Goal: Obtain resource: Download file/media

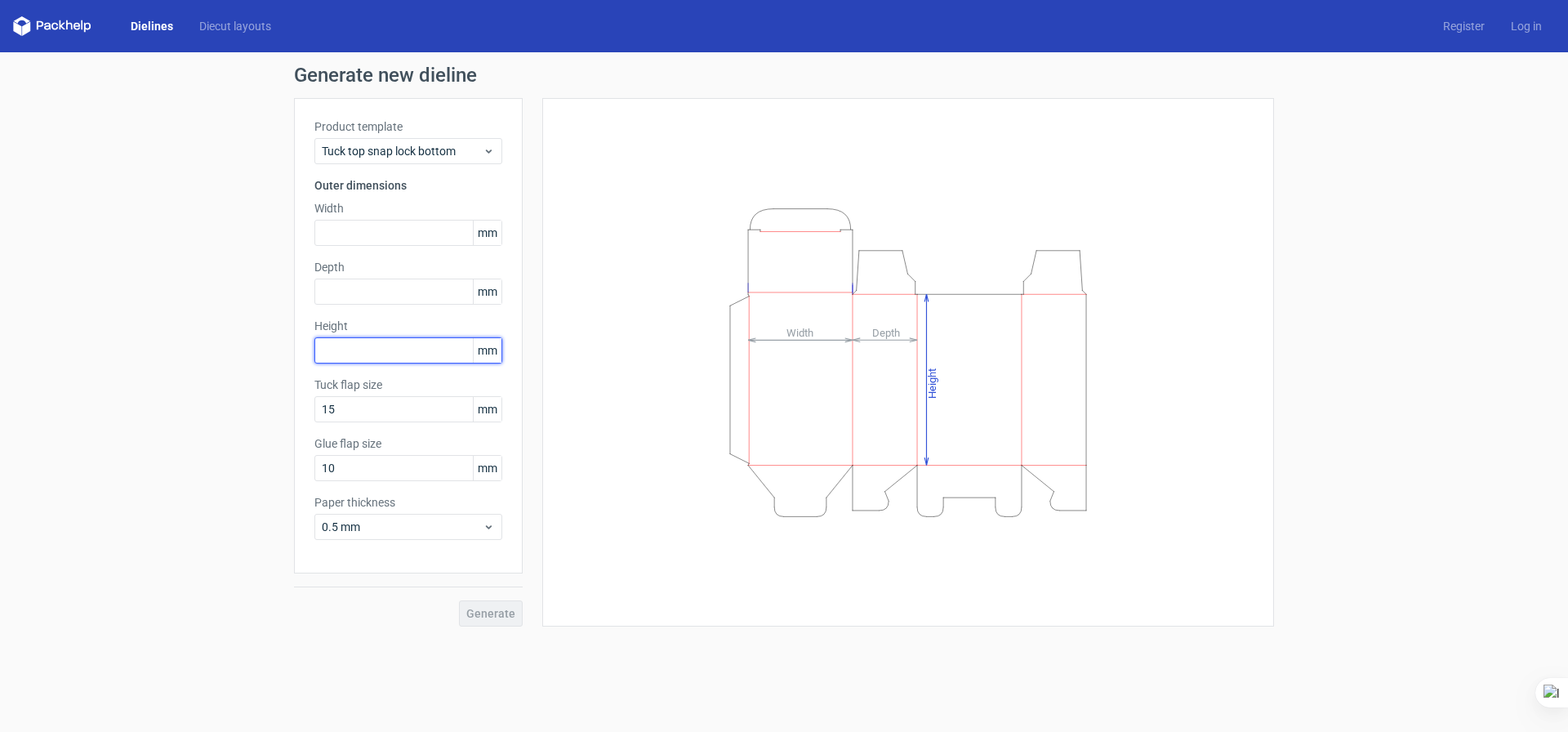
click at [378, 343] on input "text" at bounding box center [408, 351] width 188 height 26
type input "225"
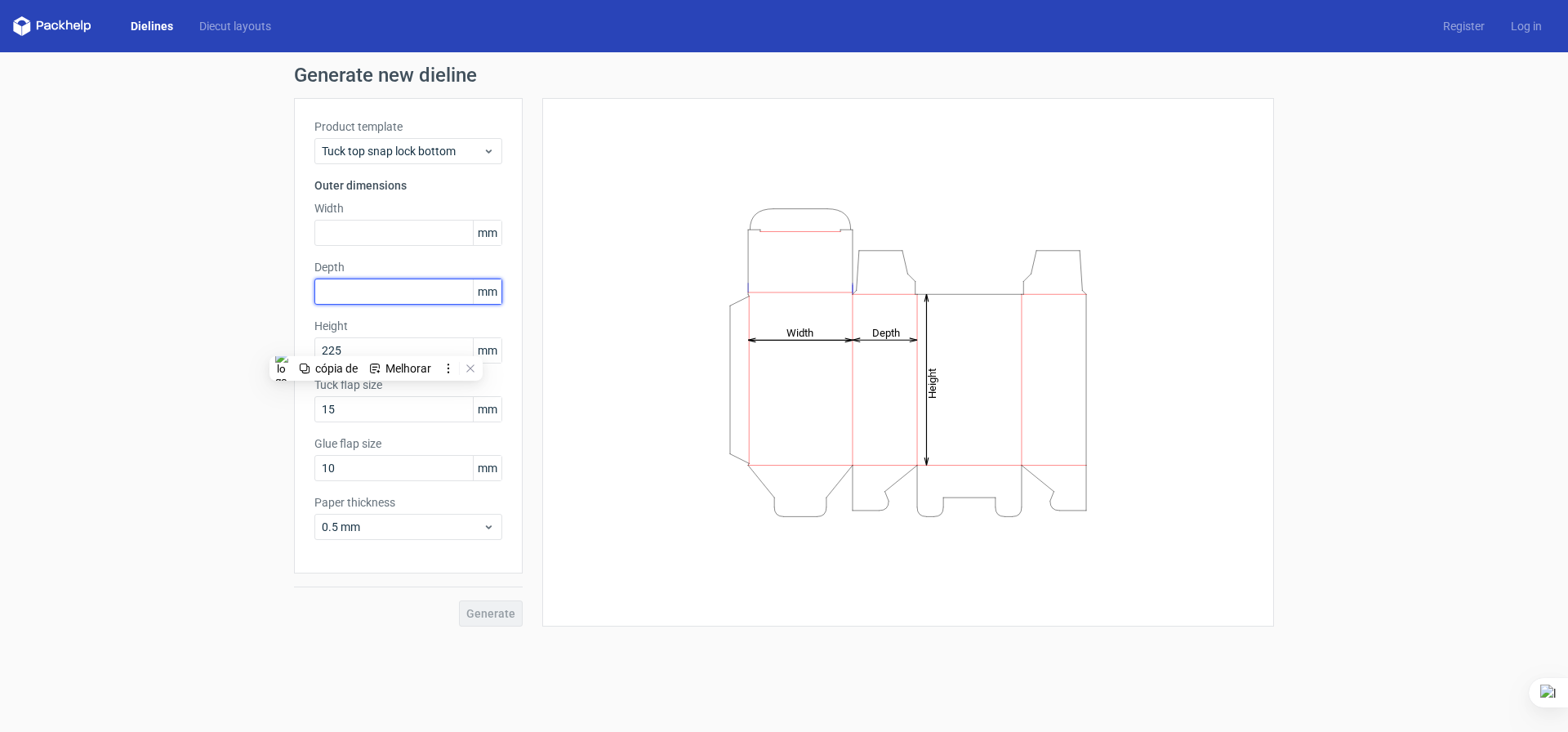
click at [378, 291] on input "text" at bounding box center [408, 291] width 188 height 26
type input "45"
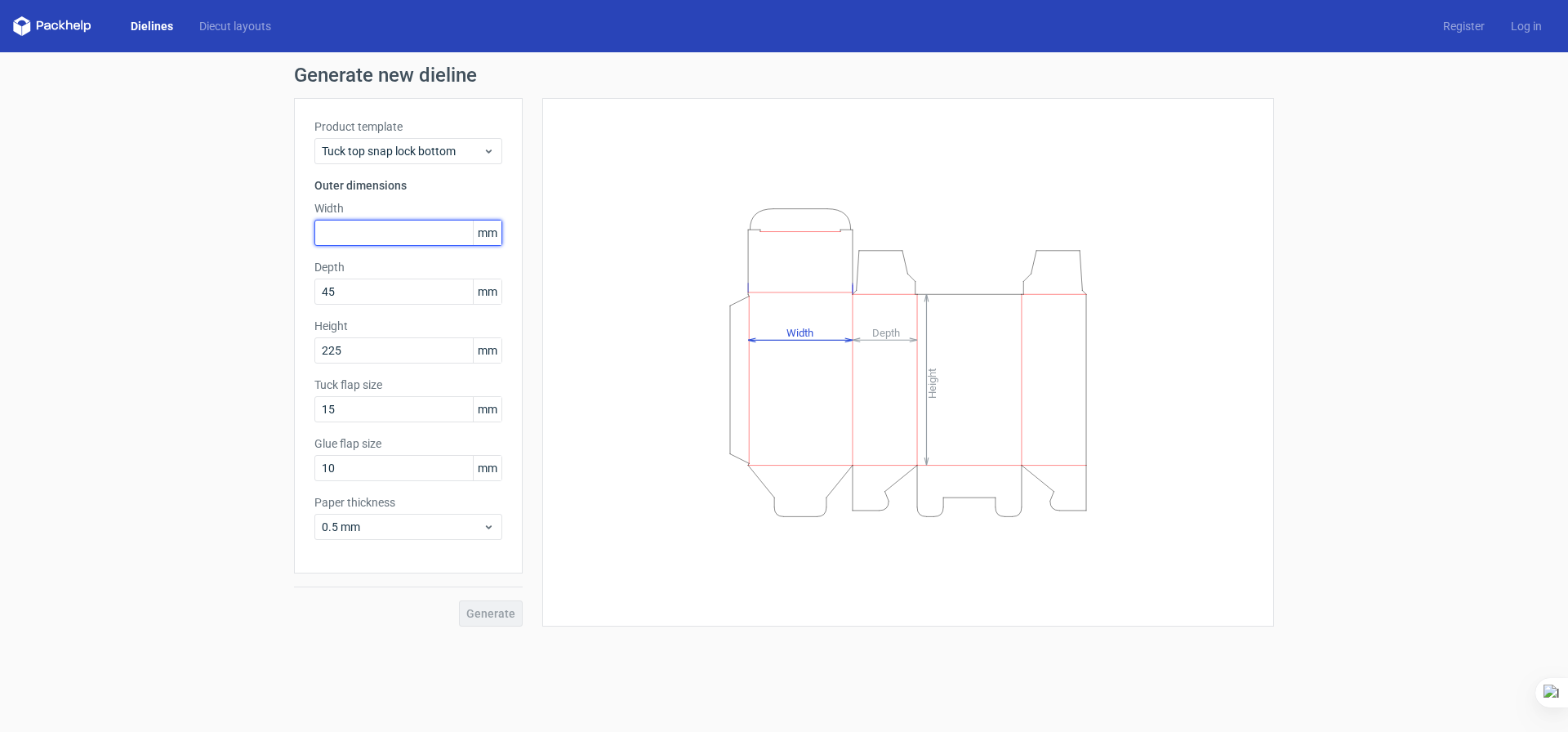
click at [383, 227] on input "text" at bounding box center [408, 233] width 188 height 26
type input "236"
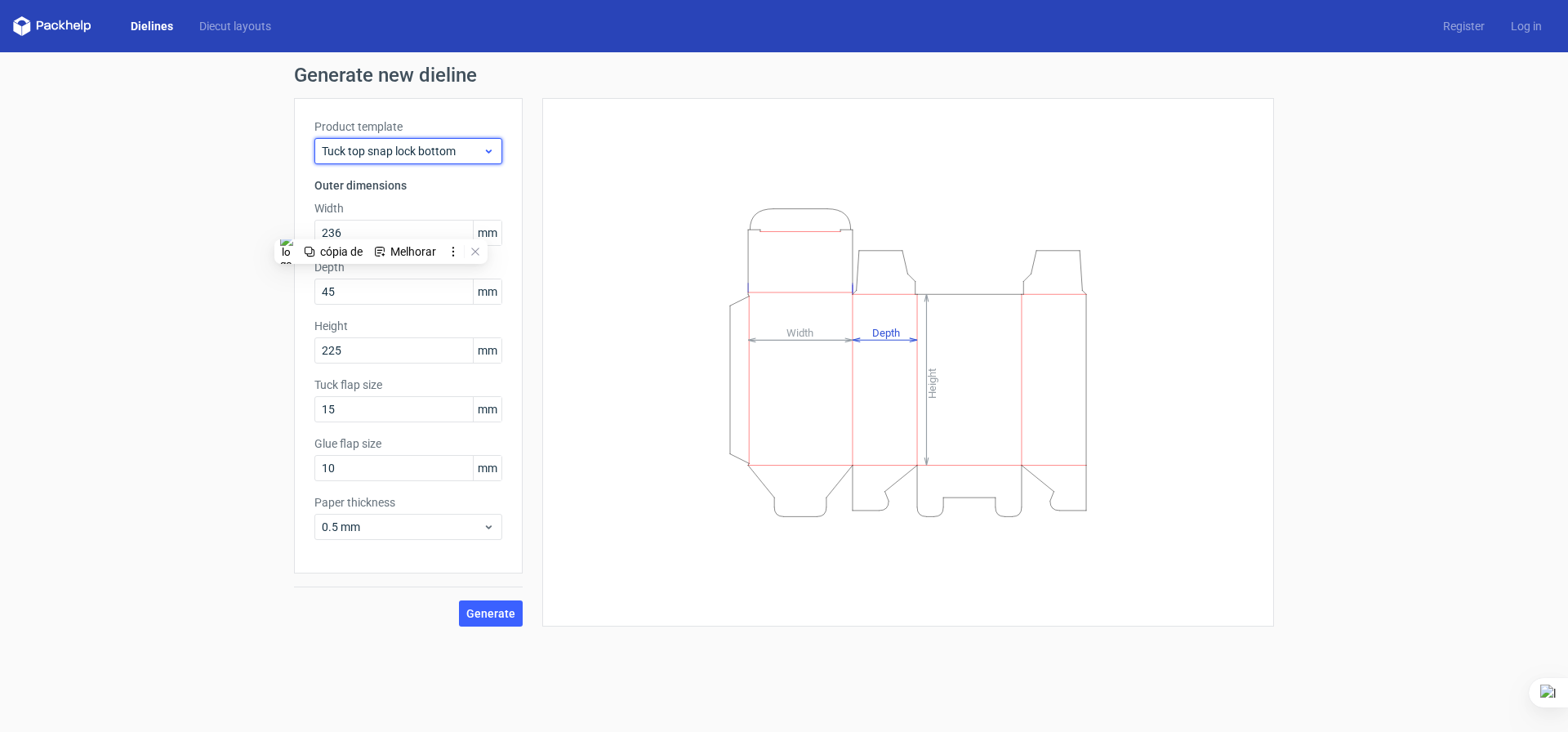
click at [418, 146] on span "Tuck top snap lock bottom" at bounding box center [402, 151] width 161 height 16
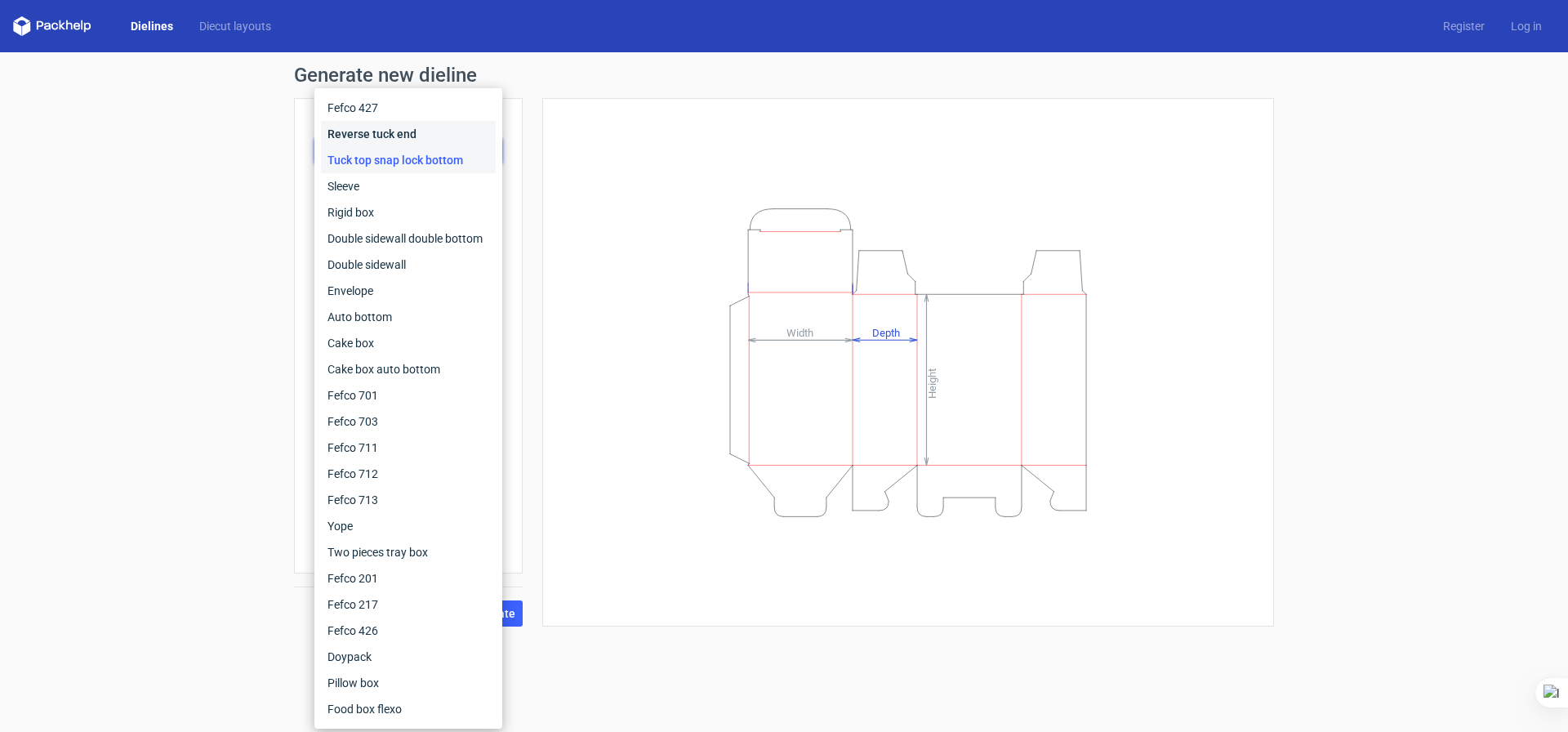
click at [418, 137] on div "Reverse tuck end" at bounding box center [408, 134] width 175 height 26
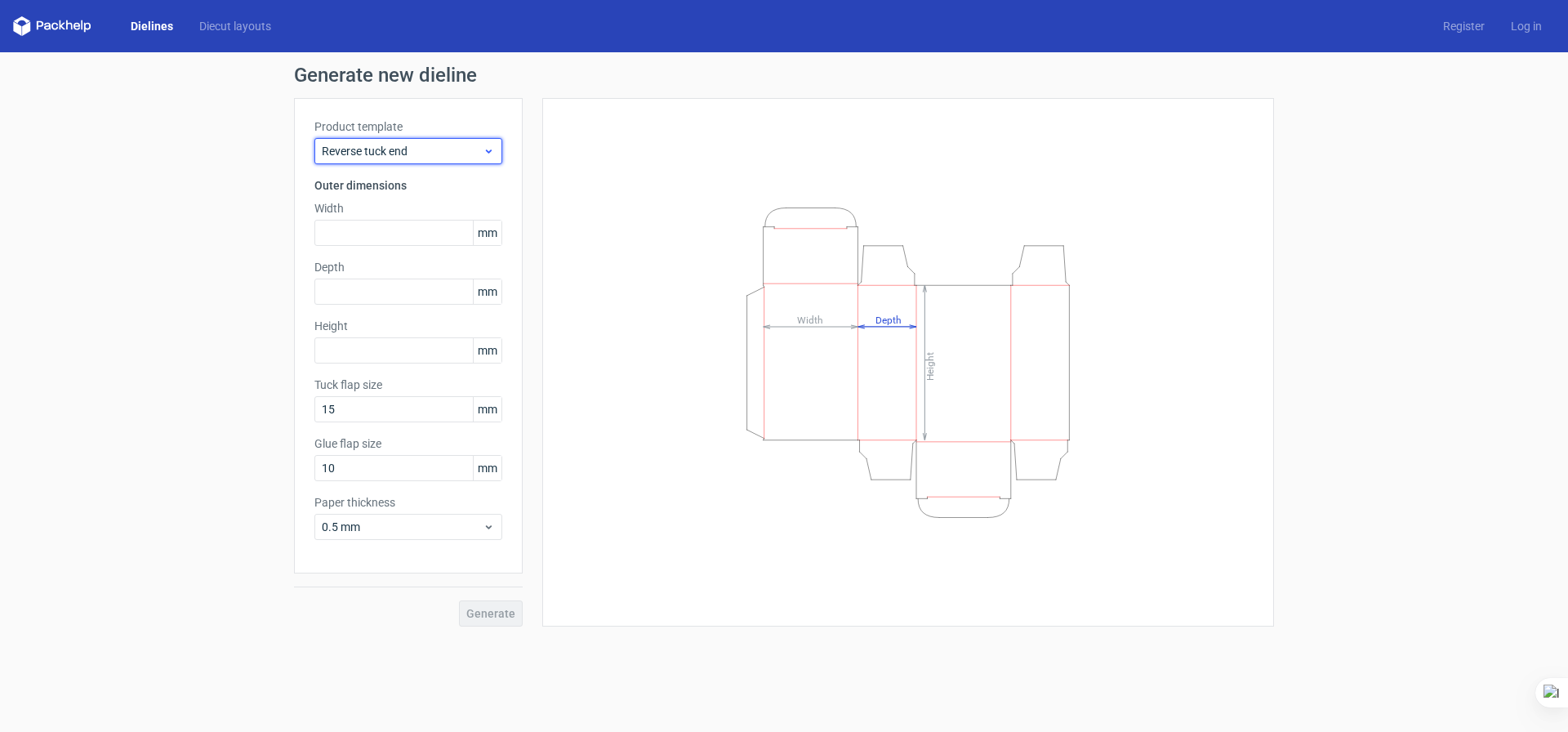
click at [420, 160] on div "Reverse tuck end" at bounding box center [408, 151] width 188 height 26
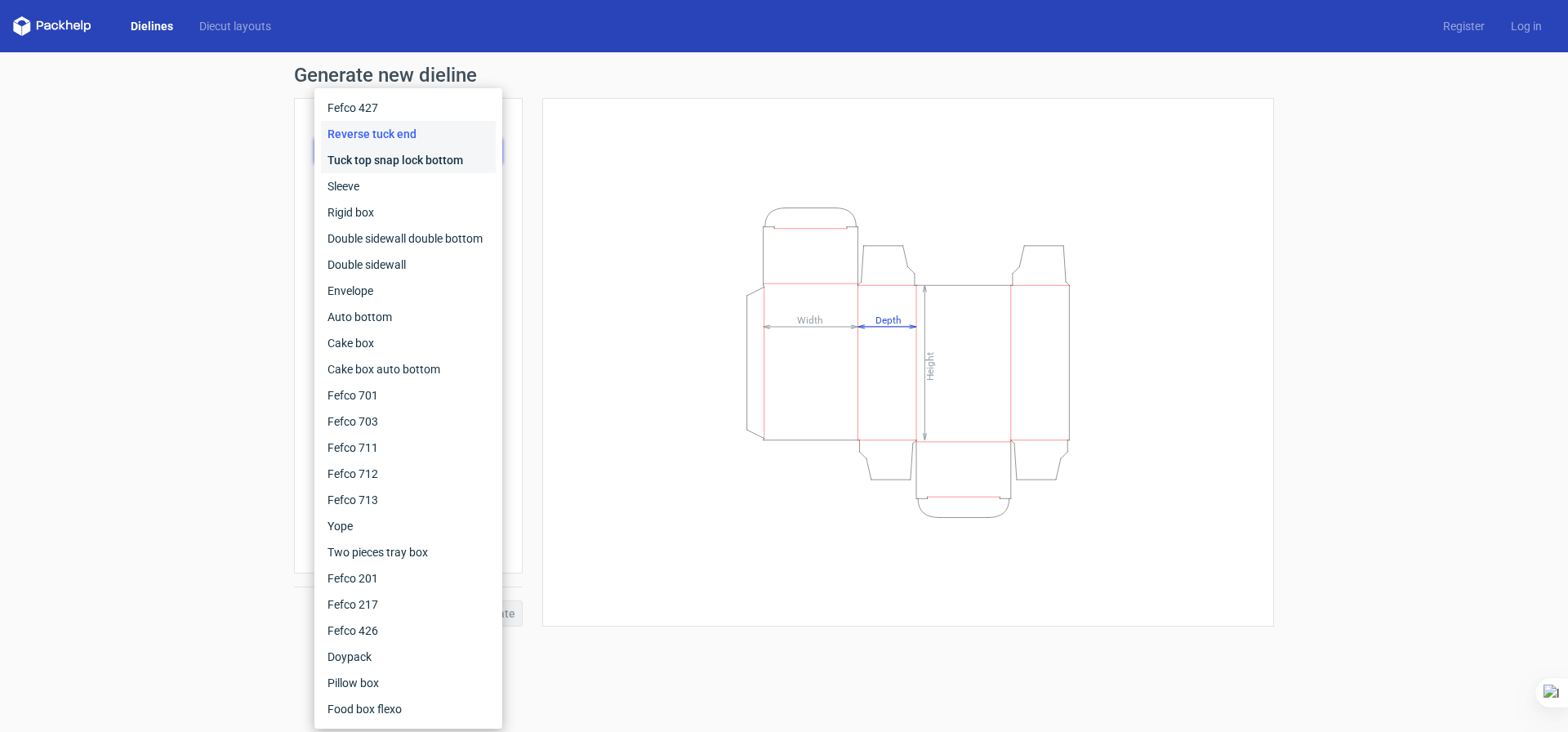
click at [420, 161] on div "Tuck top snap lock bottom" at bounding box center [408, 160] width 175 height 26
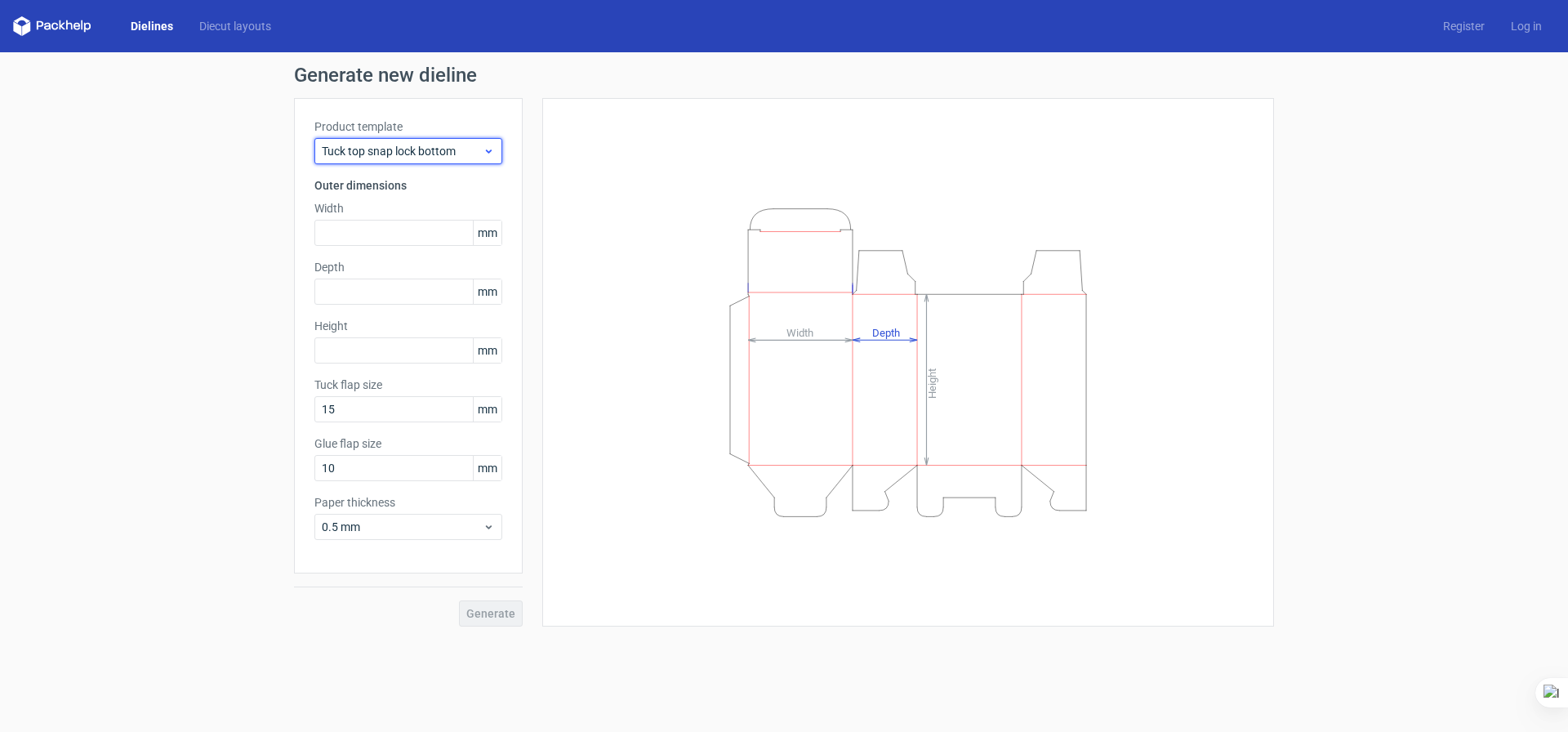
click at [417, 158] on span "Tuck top snap lock bottom" at bounding box center [402, 151] width 161 height 16
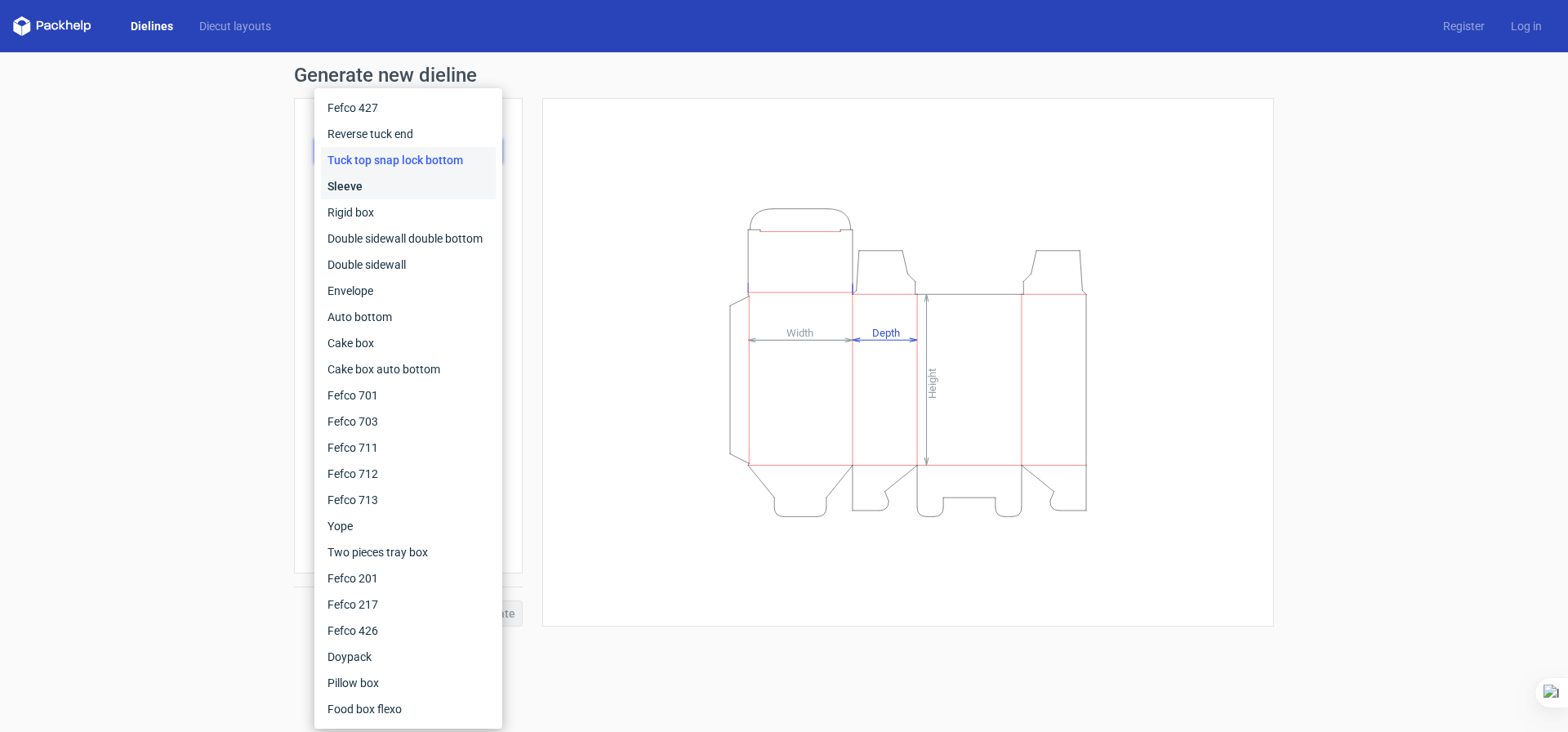
click at [413, 187] on div "Sleeve" at bounding box center [408, 187] width 175 height 26
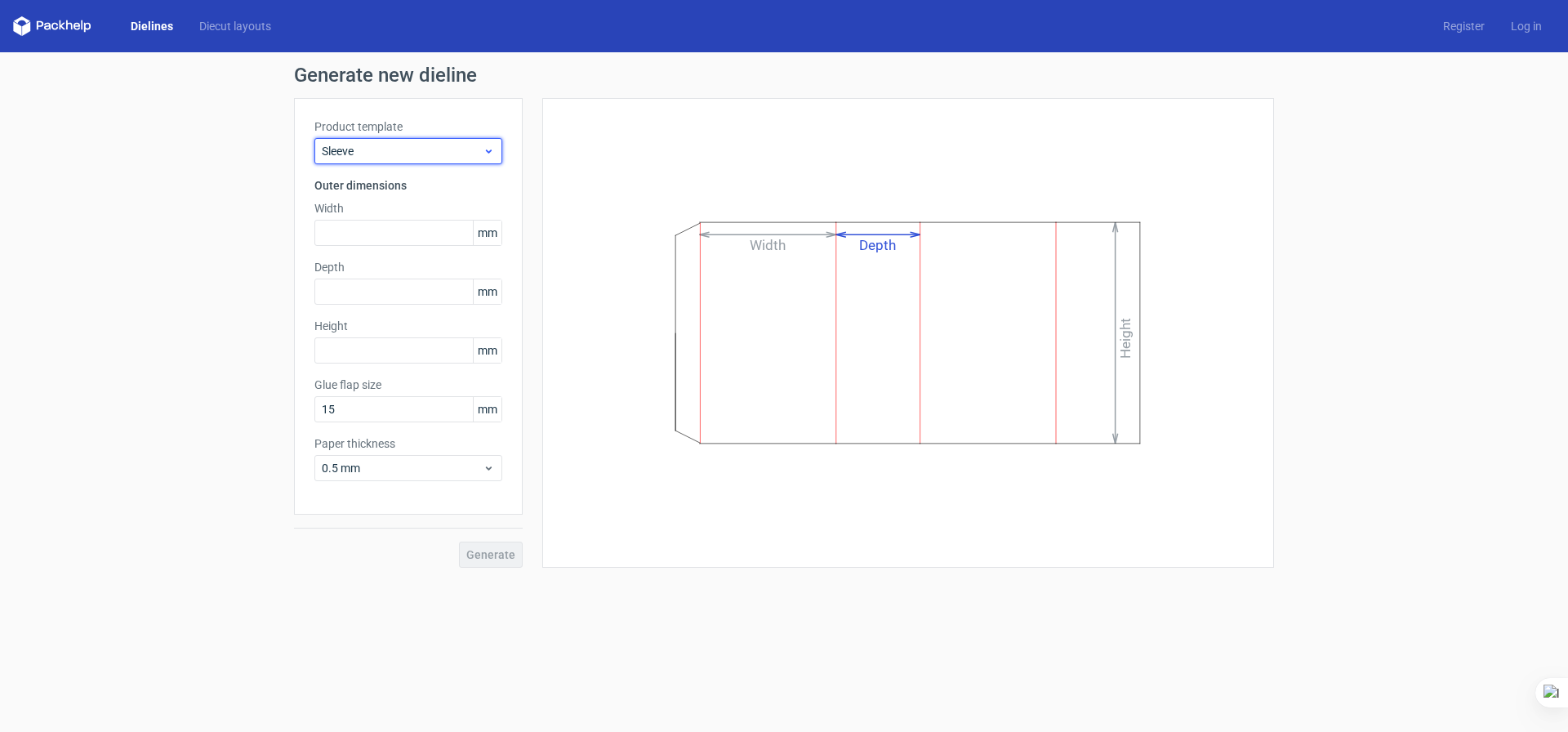
click at [414, 149] on span "Sleeve" at bounding box center [402, 151] width 161 height 16
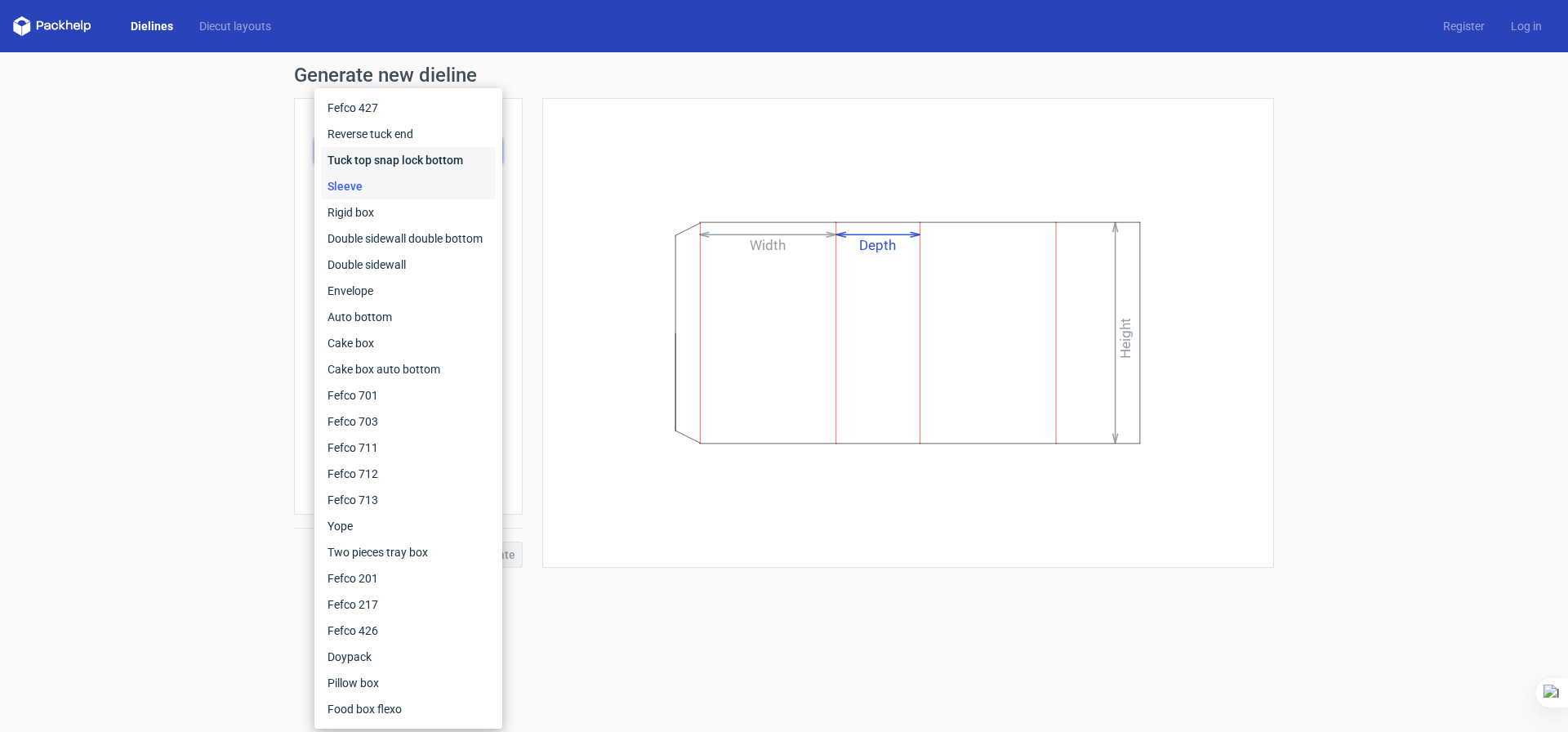
click at [412, 159] on div "Tuck top snap lock bottom" at bounding box center [408, 160] width 175 height 26
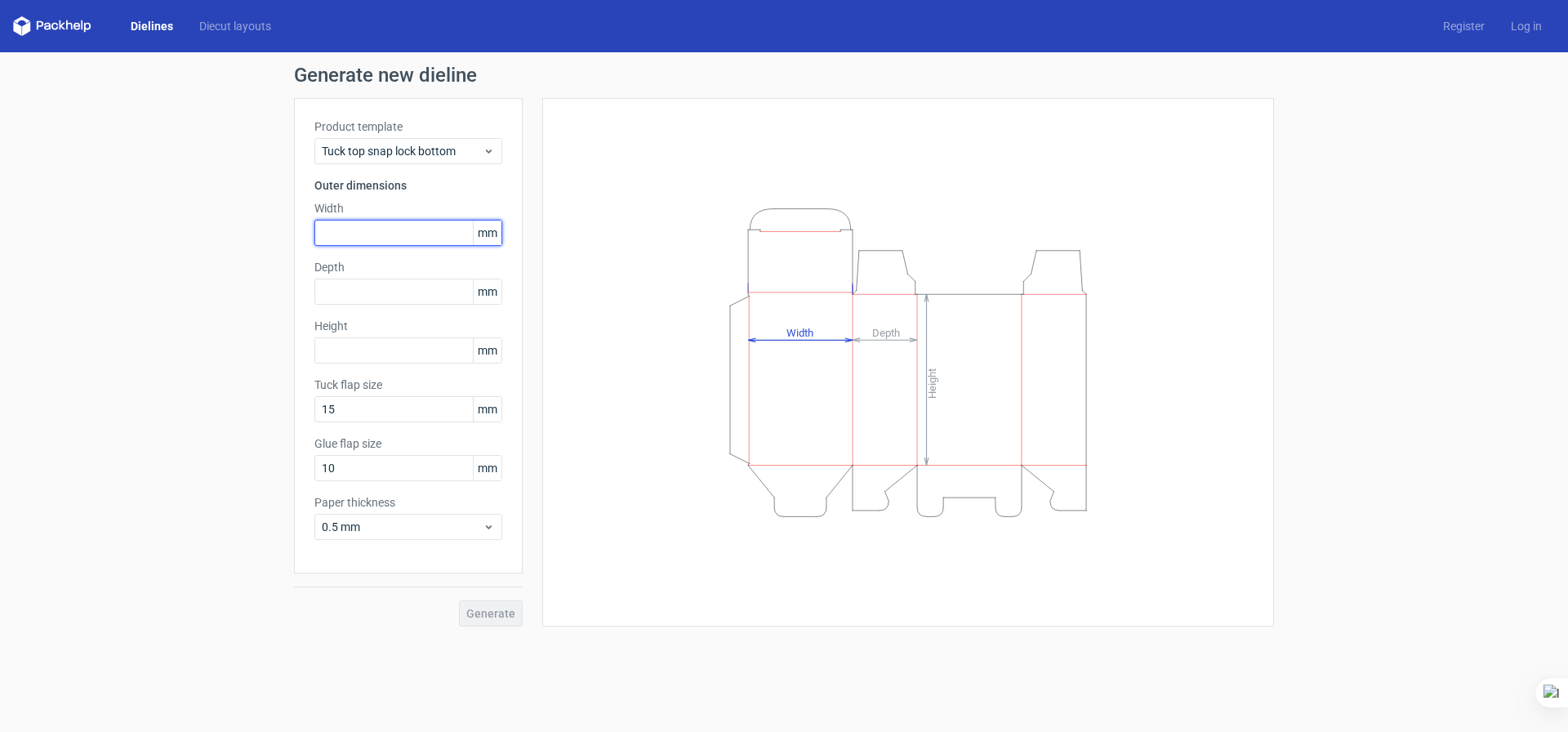
click at [406, 231] on input "text" at bounding box center [408, 233] width 188 height 26
type input "236"
type input "45"
type input "225"
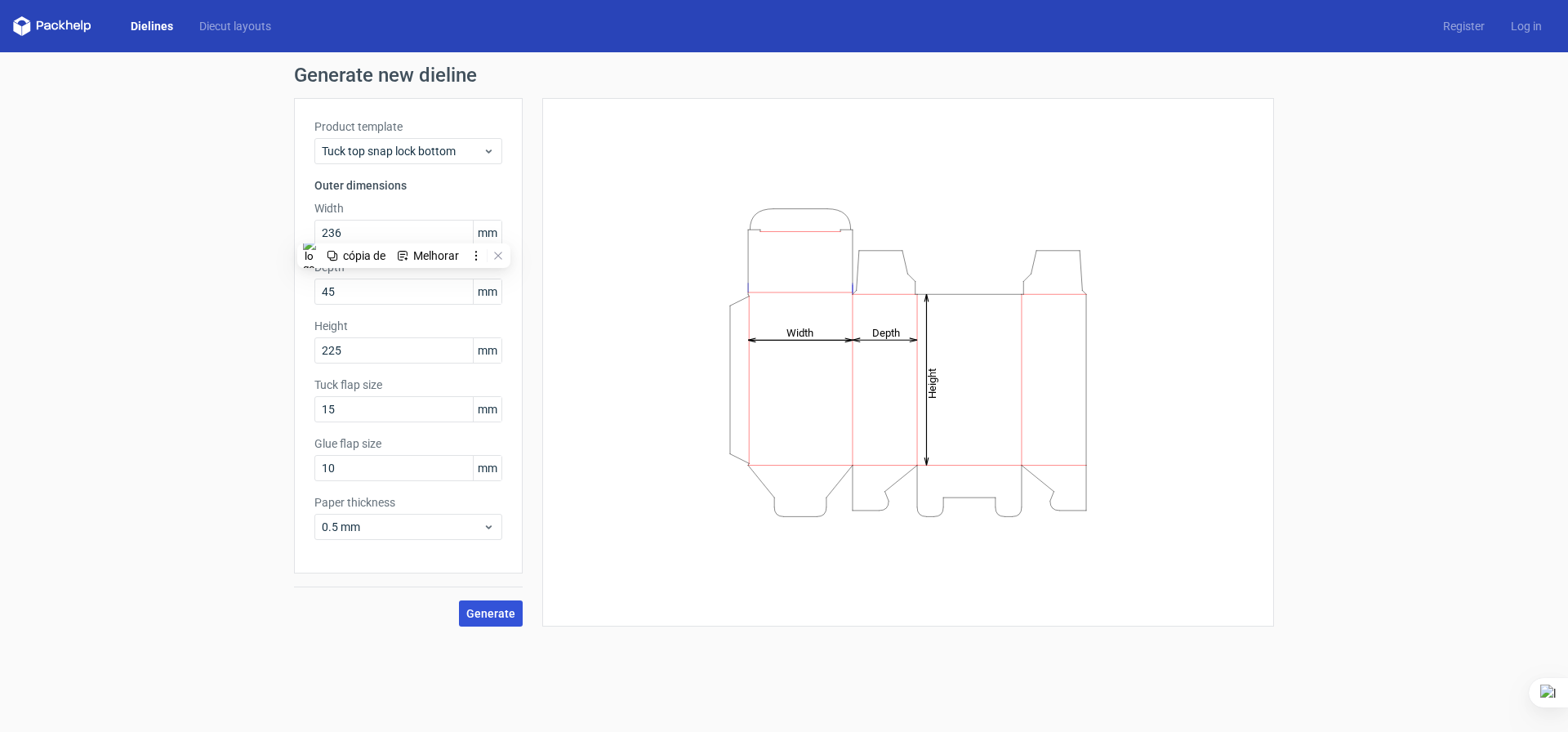
click at [484, 608] on span "Generate" at bounding box center [491, 613] width 49 height 11
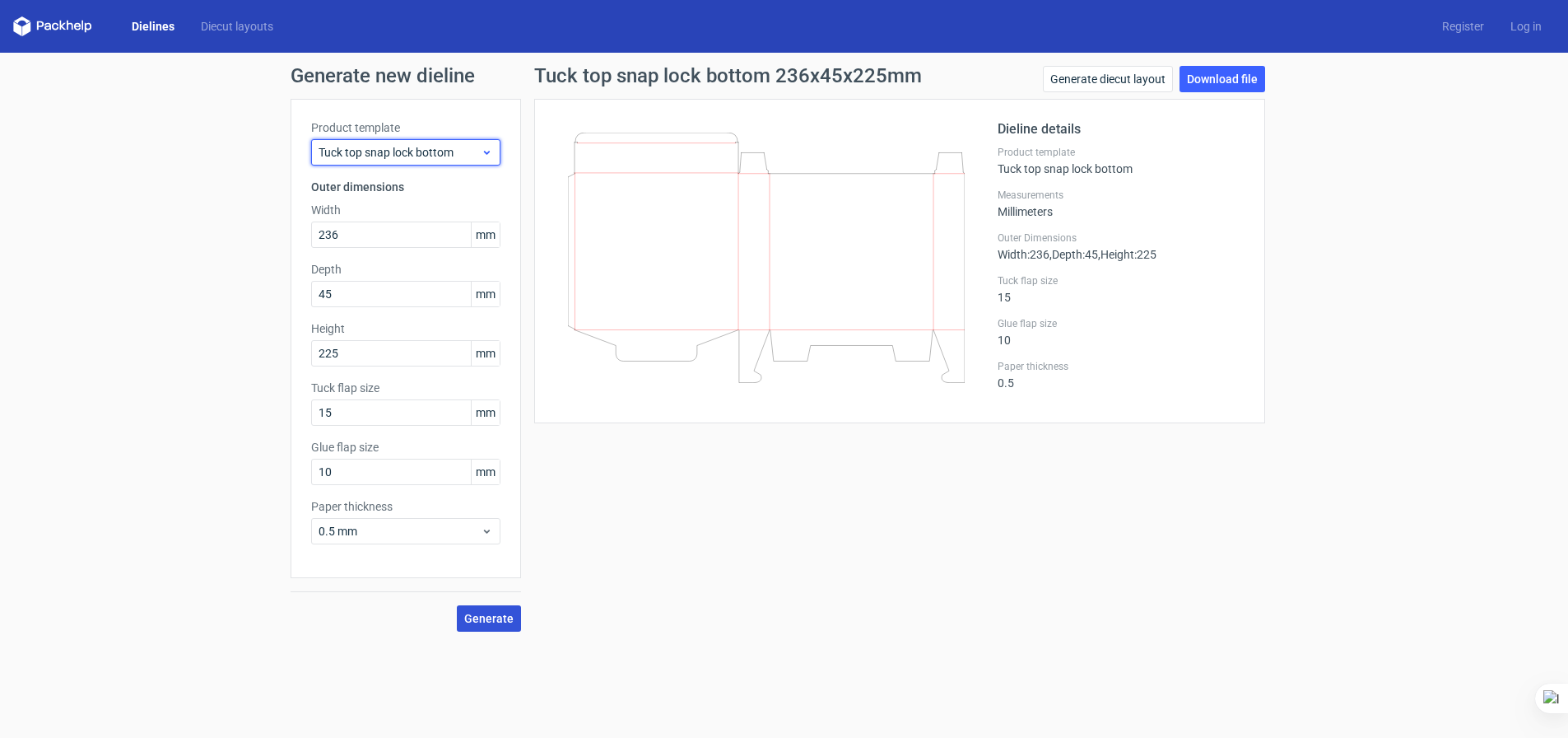
click at [450, 161] on div "Tuck top snap lock bottom" at bounding box center [405, 152] width 189 height 27
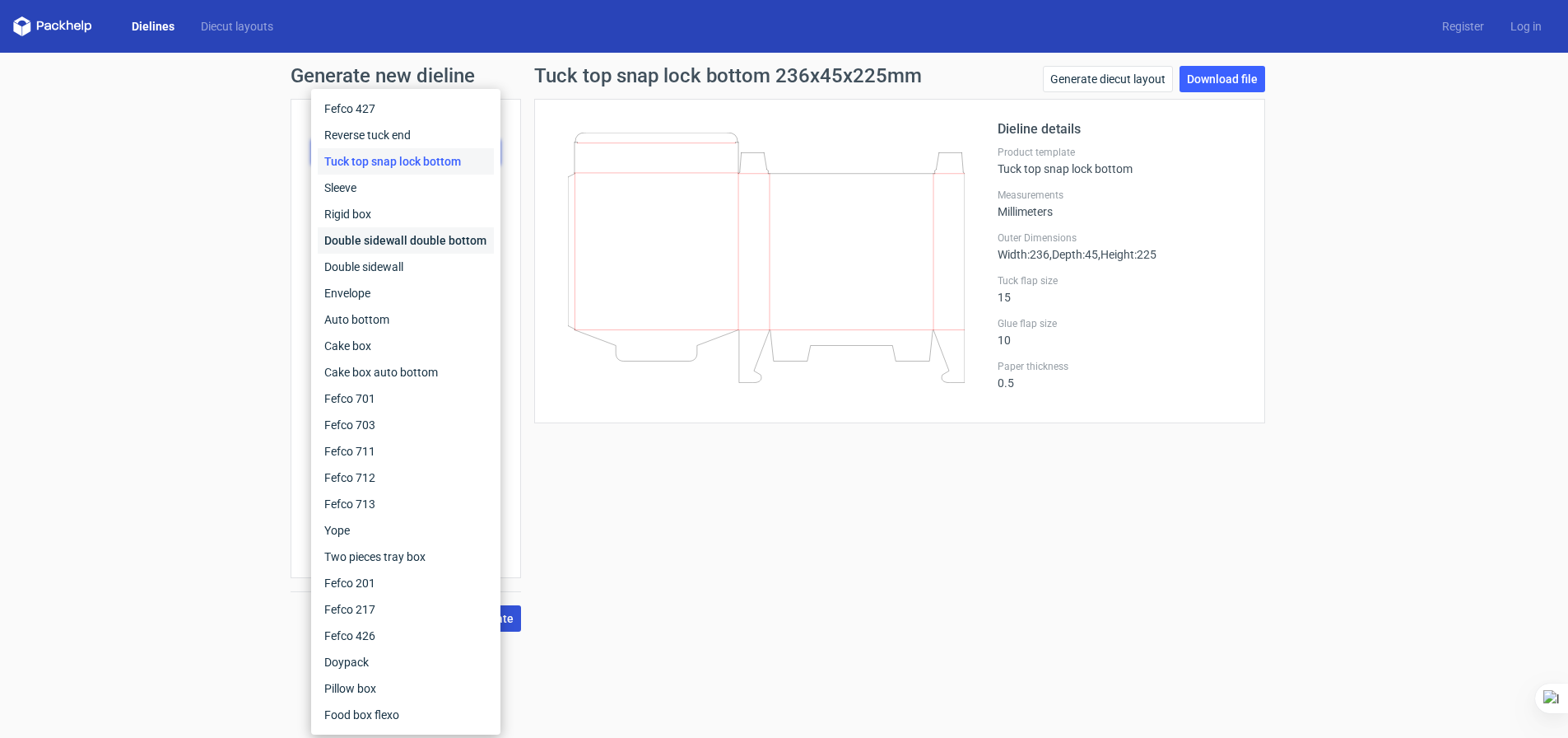
click at [425, 240] on div "Double sidewall double bottom" at bounding box center [405, 241] width 176 height 27
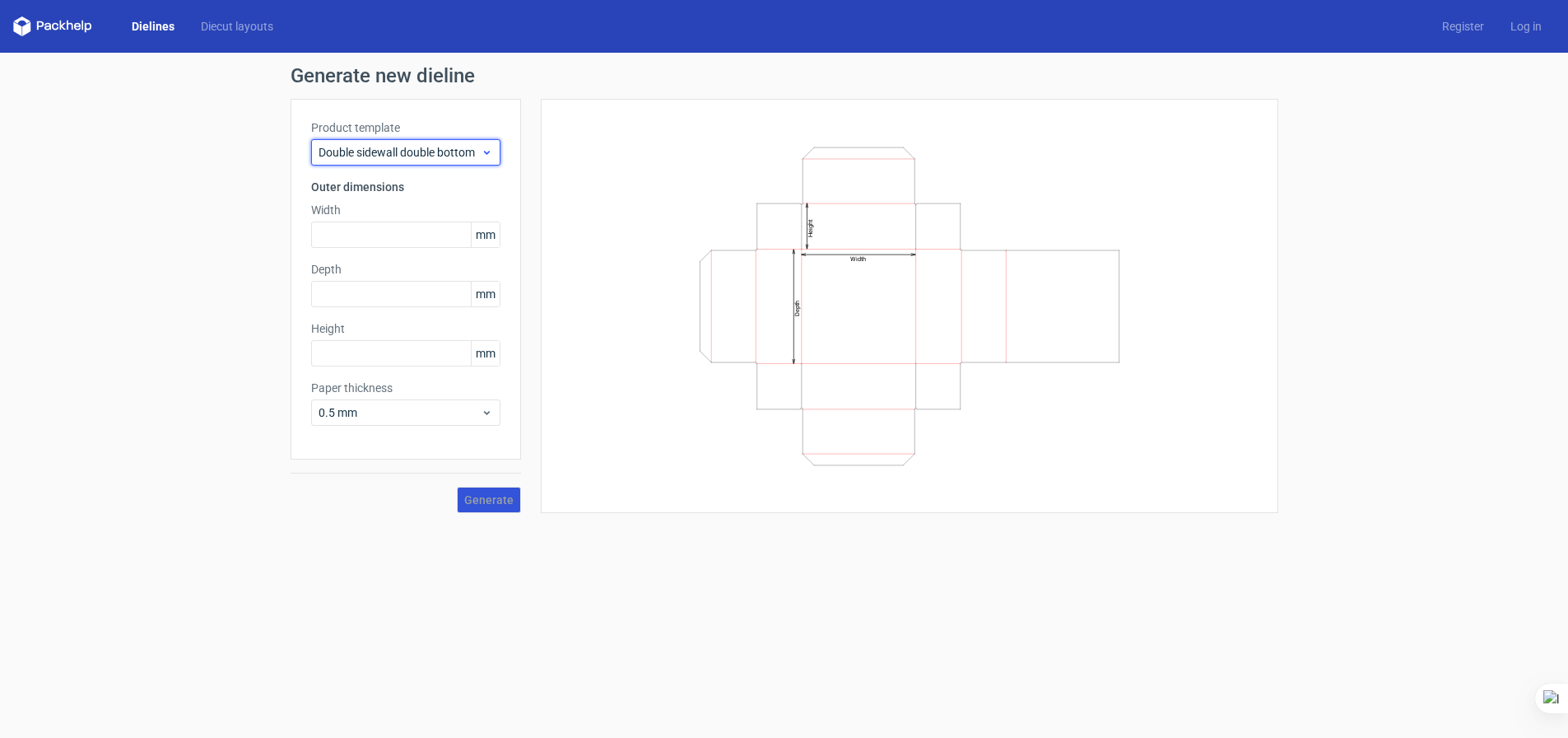
click at [424, 158] on span "Double sidewall double bottom" at bounding box center [399, 152] width 163 height 16
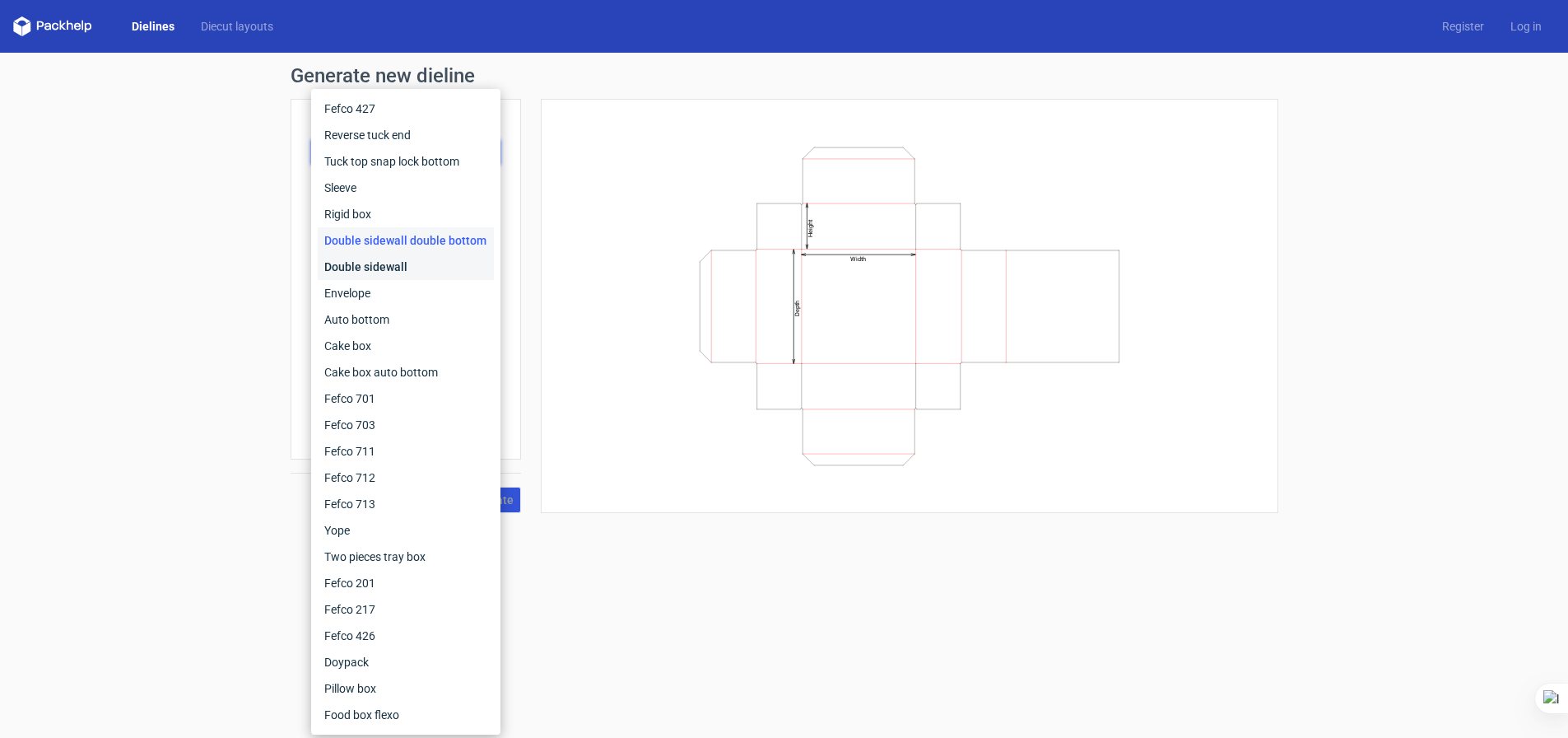
click at [408, 266] on div "Double sidewall" at bounding box center [405, 267] width 176 height 27
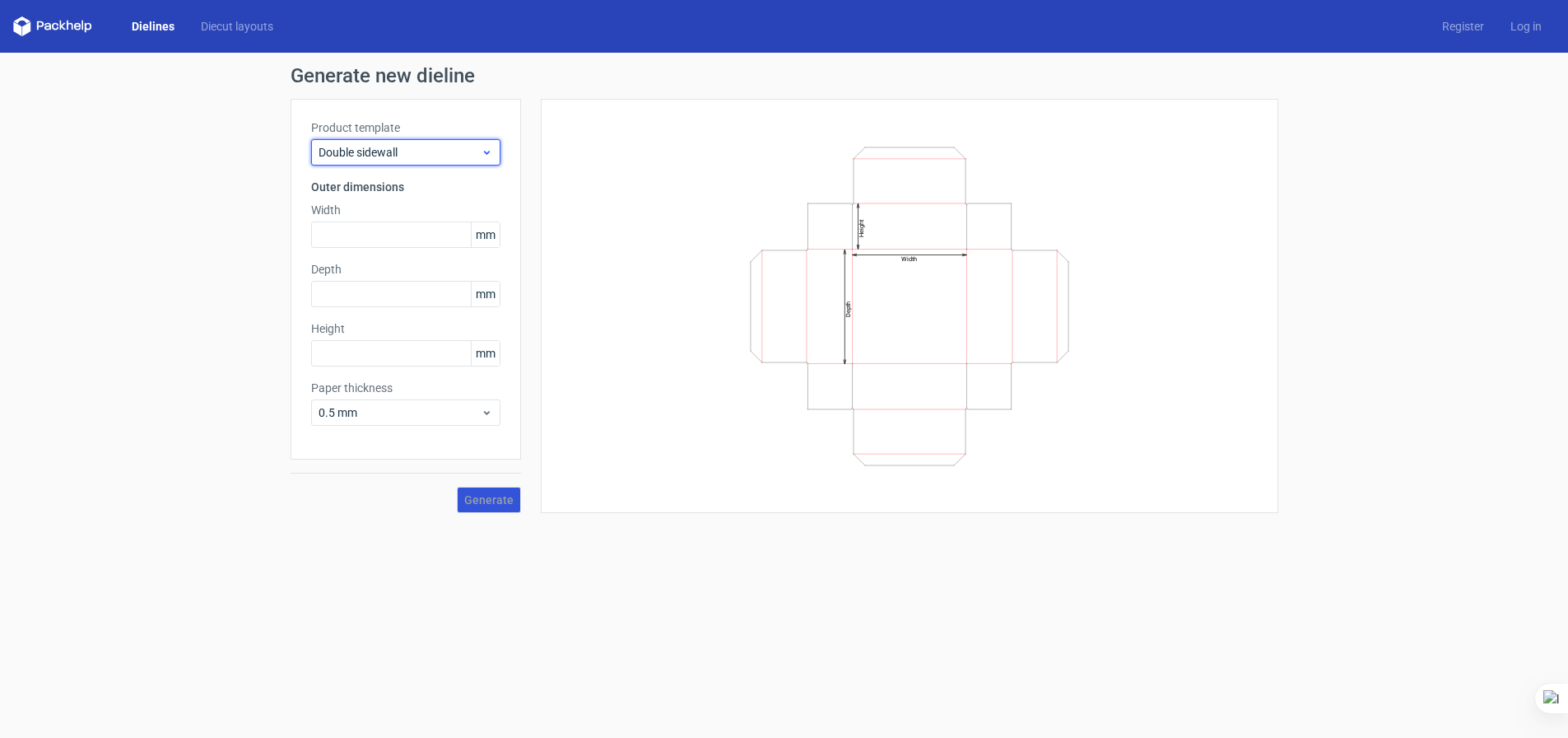
click at [419, 154] on span "Double sidewall" at bounding box center [399, 152] width 163 height 16
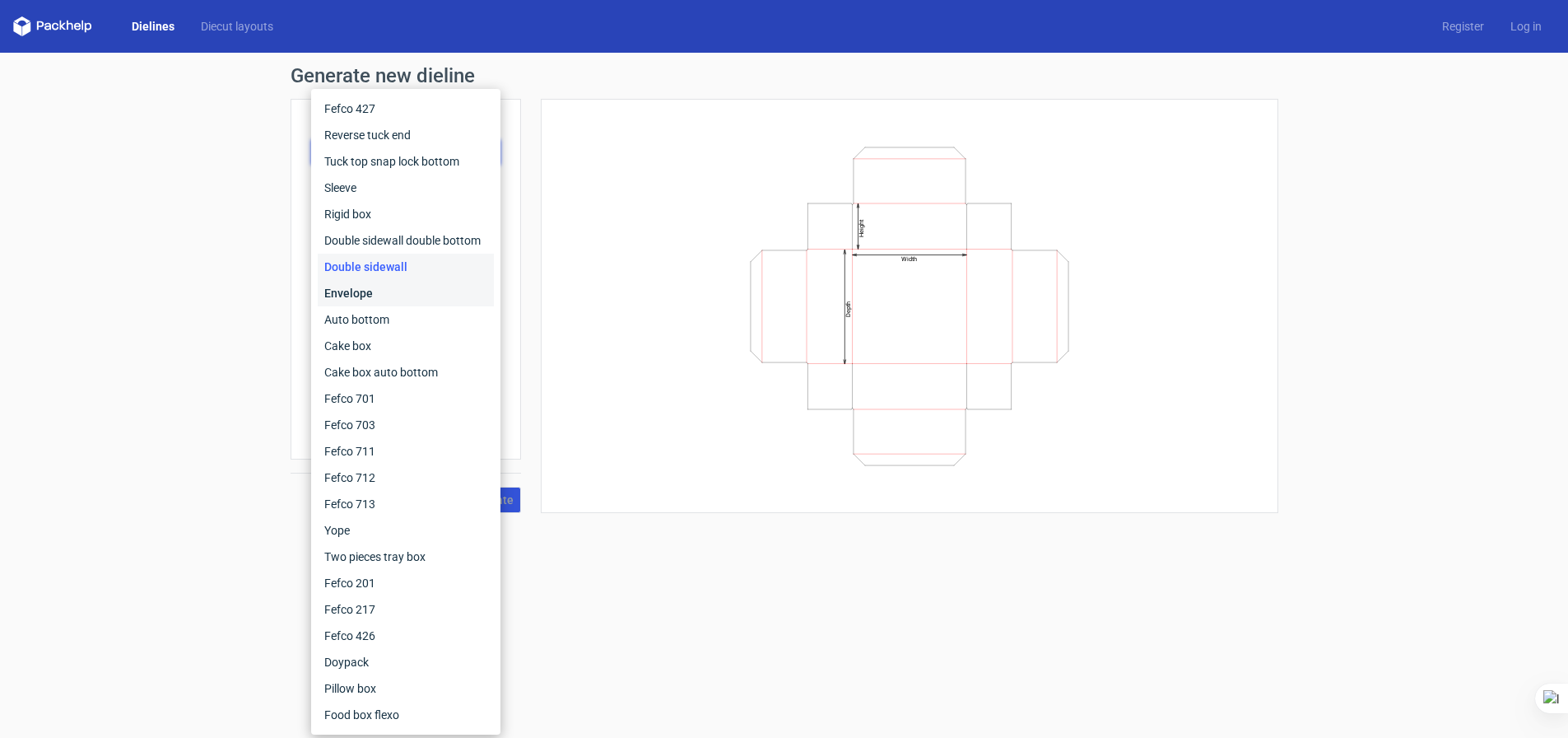
click at [387, 290] on div "Envelope" at bounding box center [405, 293] width 176 height 27
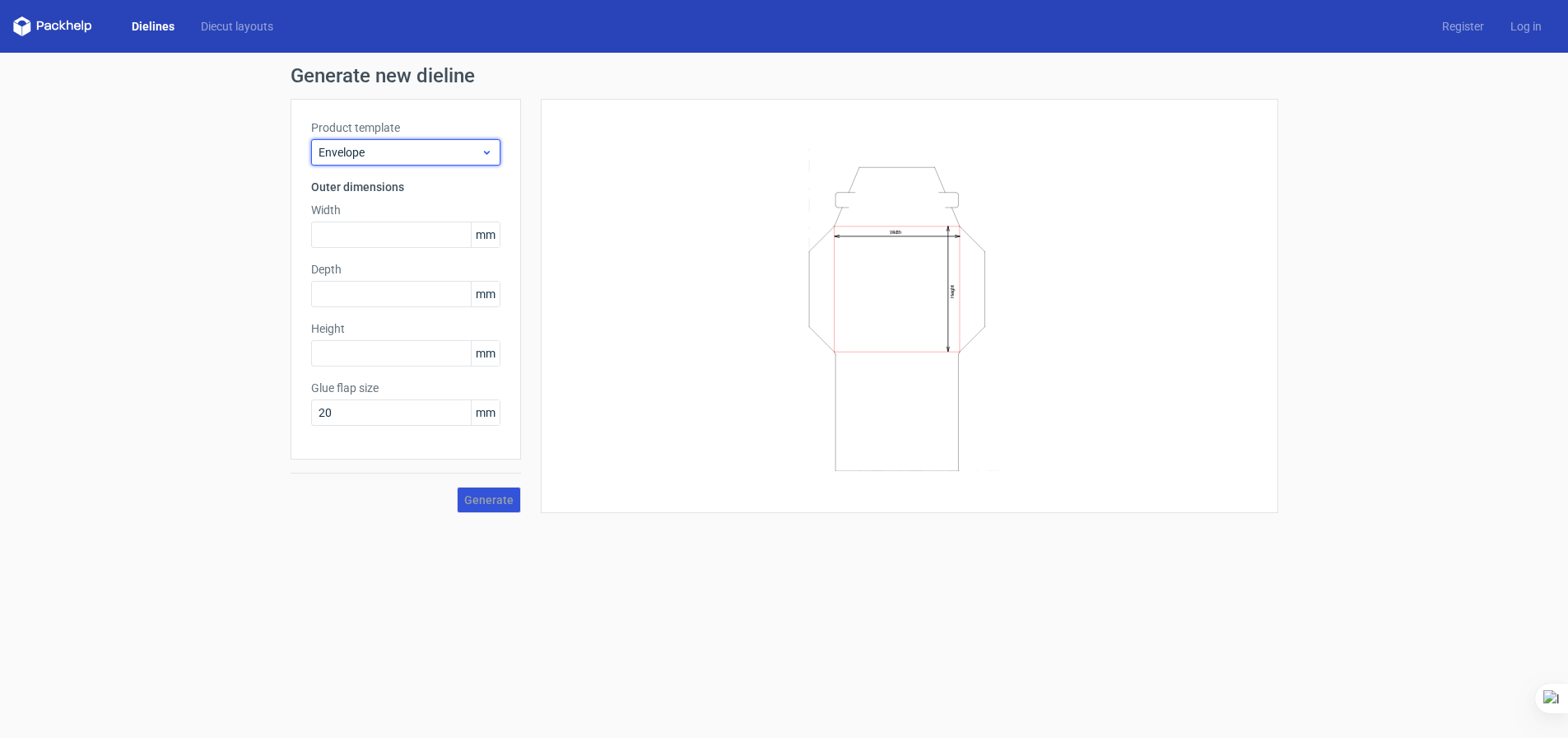
click at [383, 163] on div "Envelope" at bounding box center [405, 152] width 189 height 27
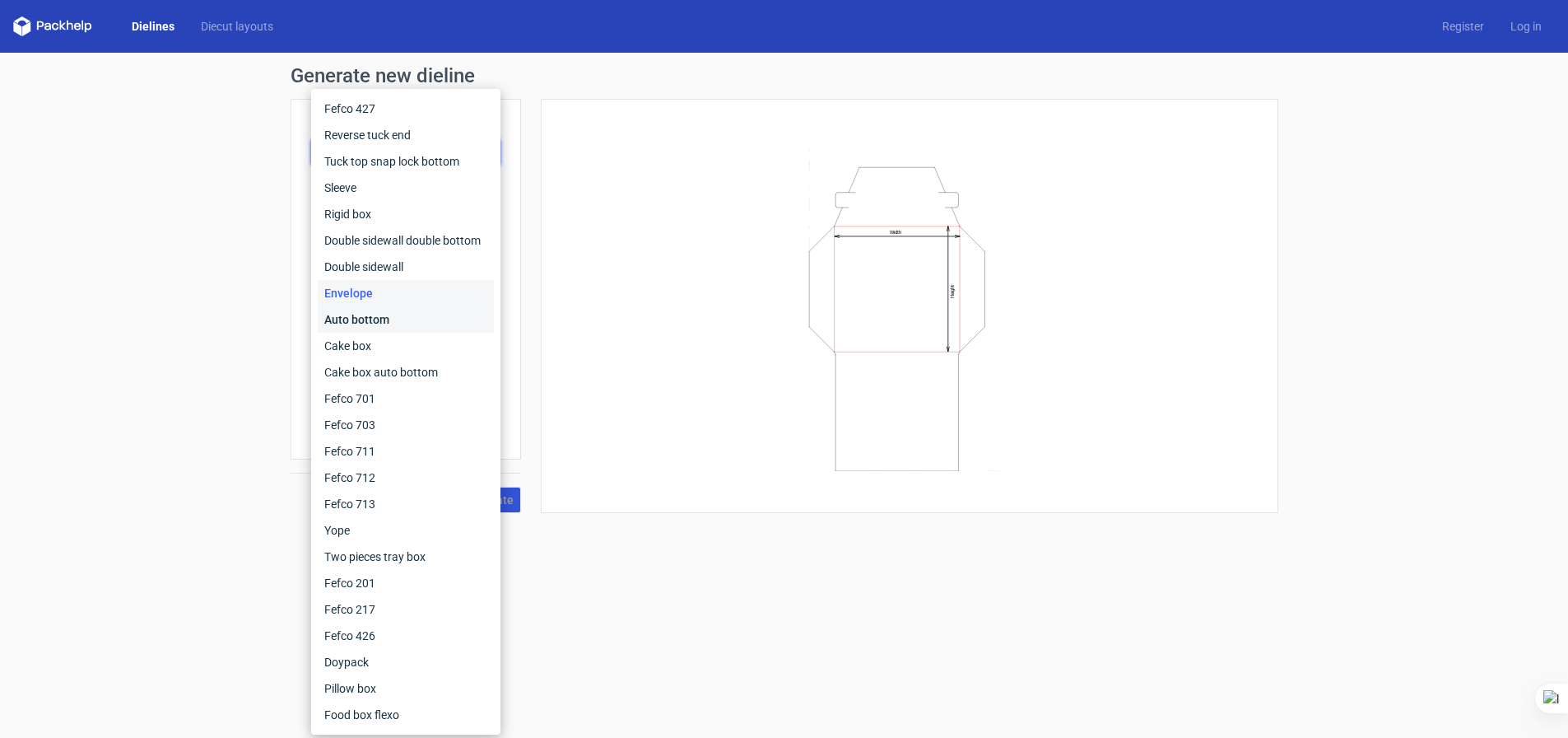
click at [382, 322] on div "Auto bottom" at bounding box center [405, 320] width 176 height 27
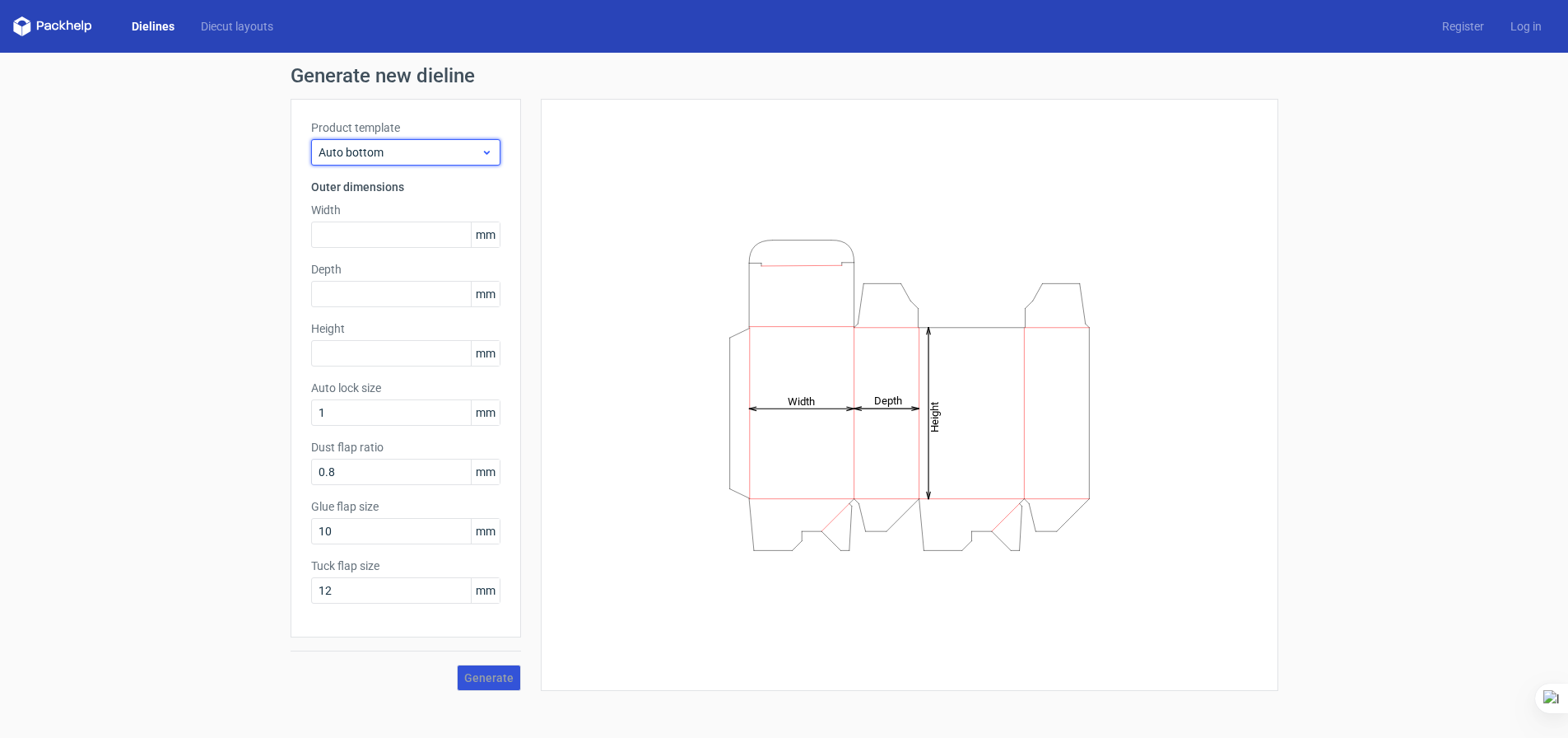
click at [407, 162] on div "Auto bottom" at bounding box center [405, 152] width 189 height 27
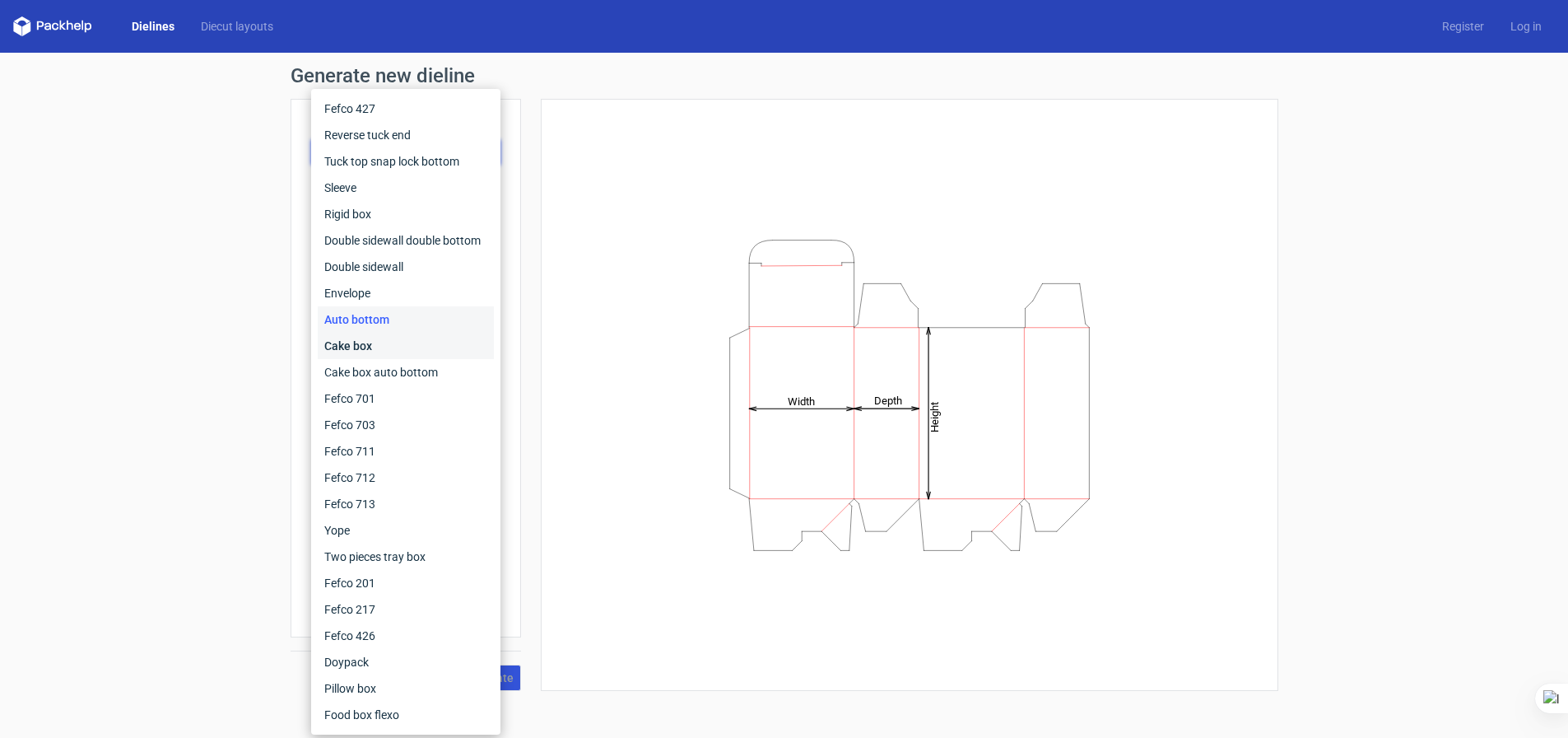
click at [385, 347] on div "Cake box" at bounding box center [405, 346] width 176 height 27
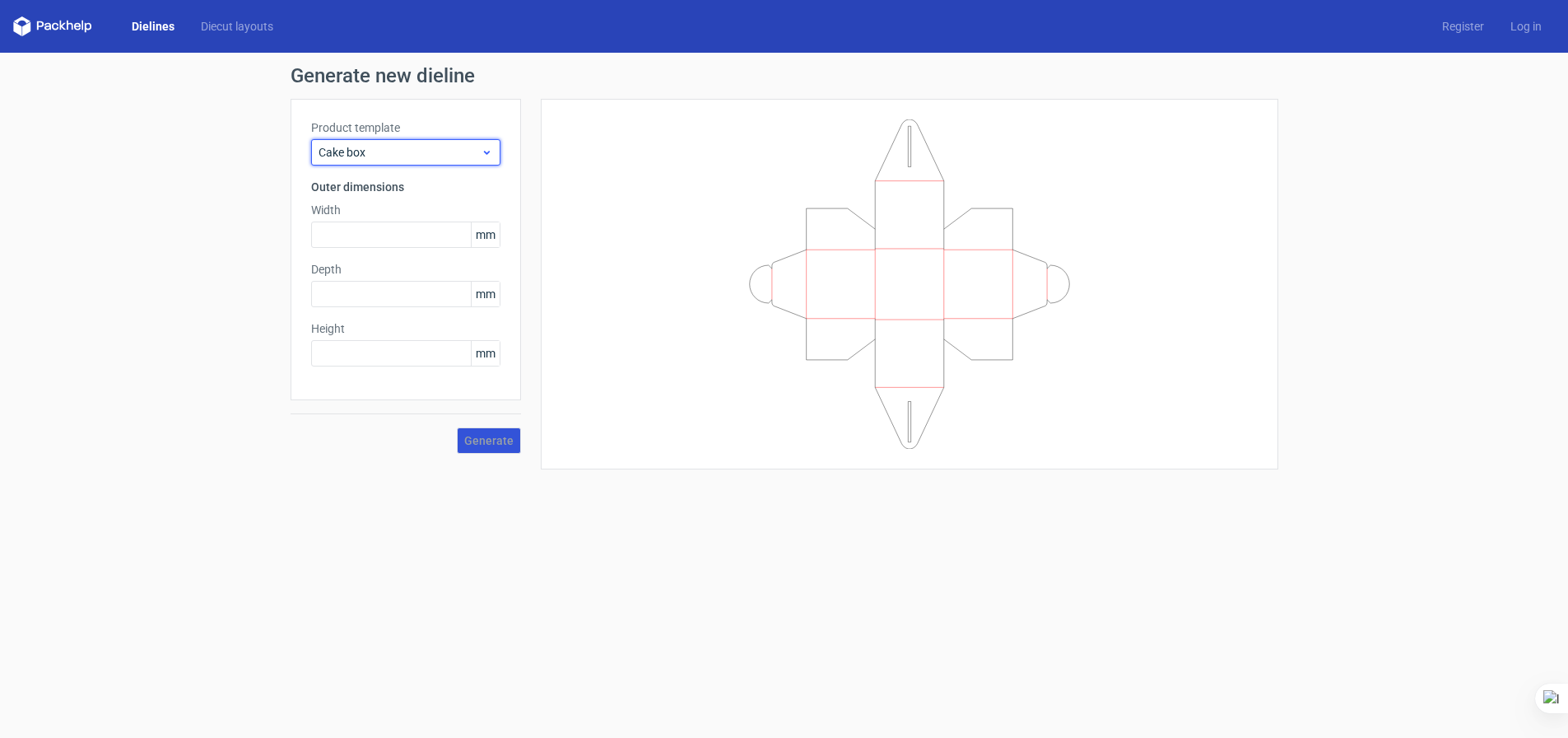
click at [378, 139] on div "Cake box" at bounding box center [405, 152] width 189 height 27
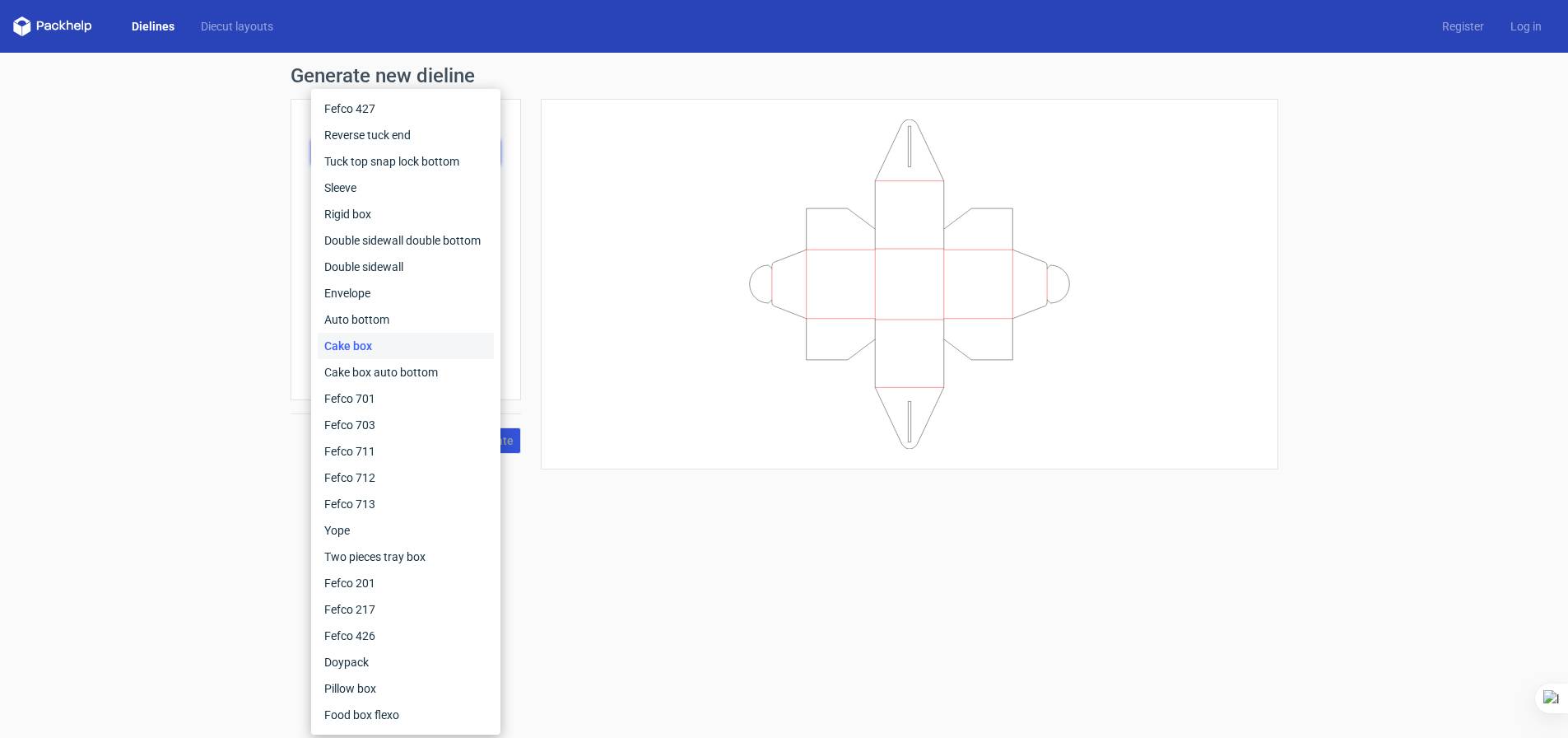
click at [356, 358] on div "Cake box" at bounding box center [405, 346] width 176 height 27
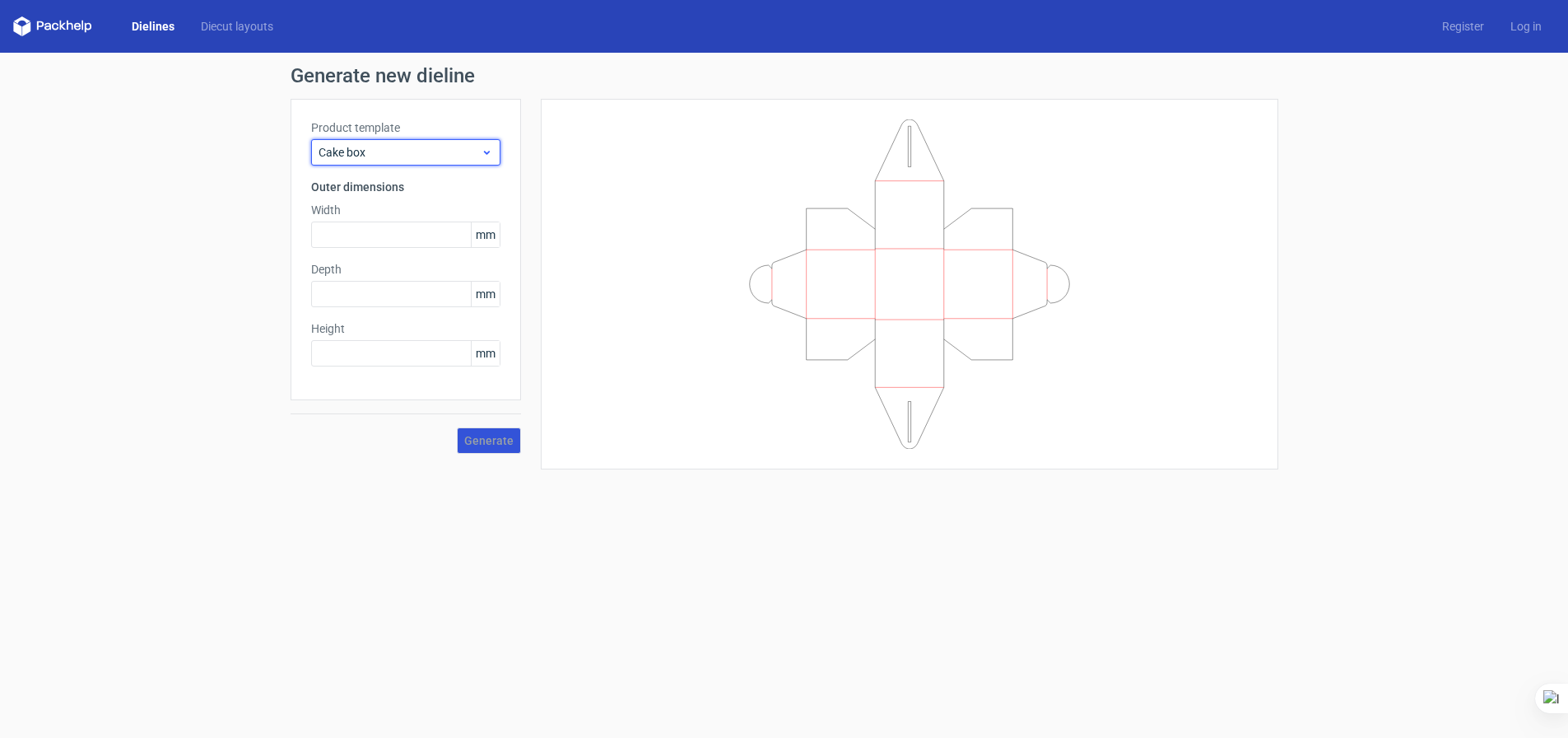
click at [386, 146] on span "Cake box" at bounding box center [399, 152] width 163 height 16
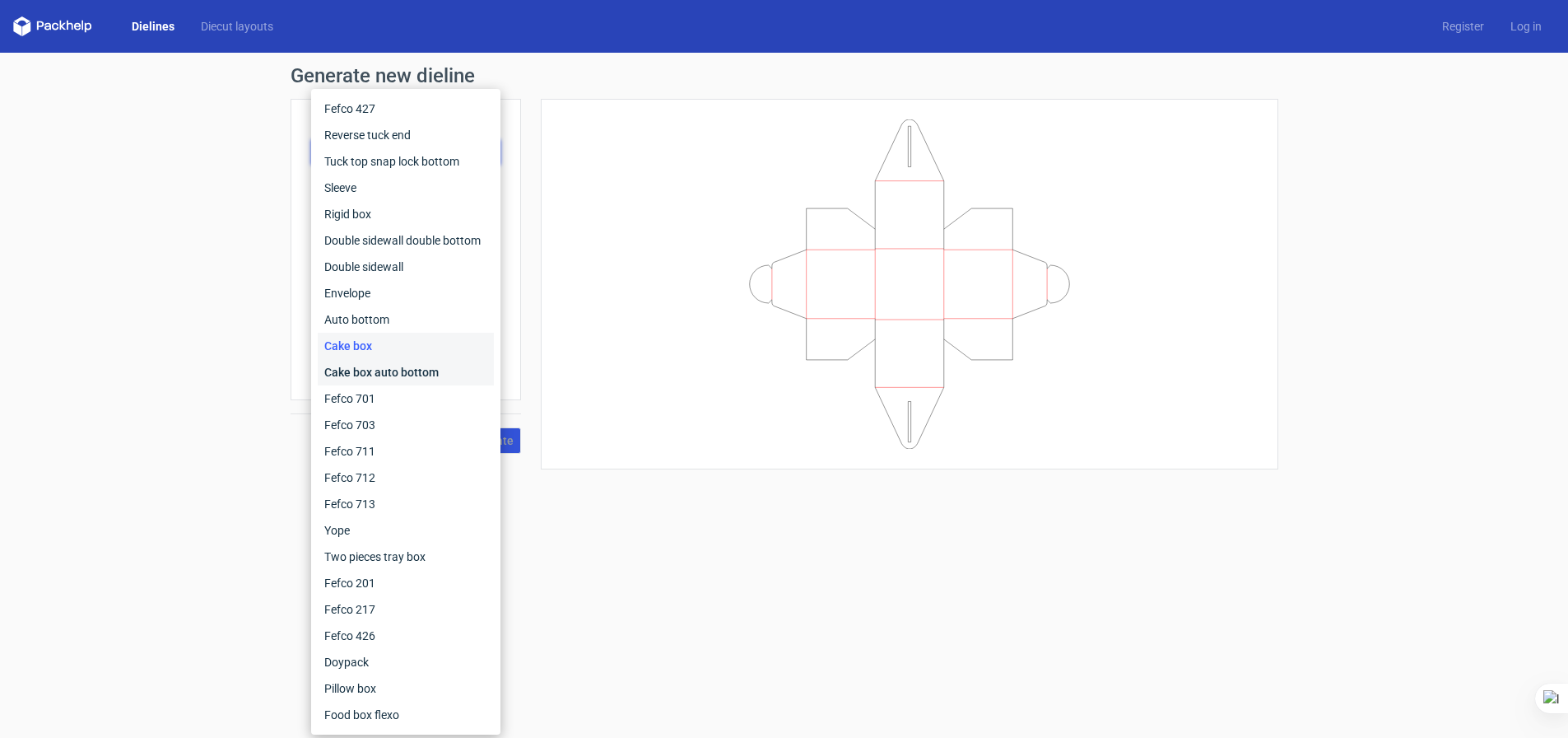
click at [380, 368] on div "Cake box auto bottom" at bounding box center [405, 372] width 176 height 27
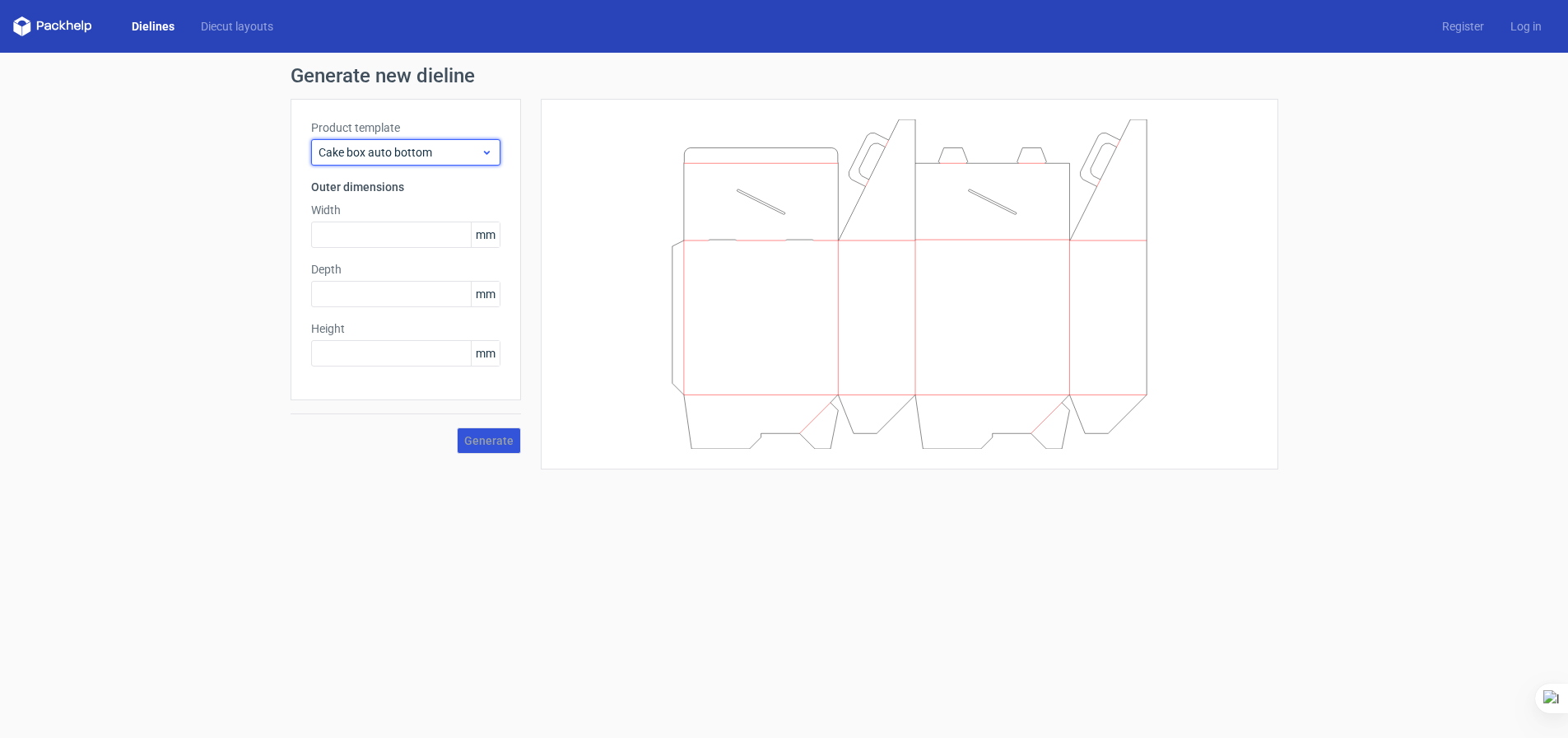
click at [409, 147] on span "Cake box auto bottom" at bounding box center [399, 152] width 163 height 16
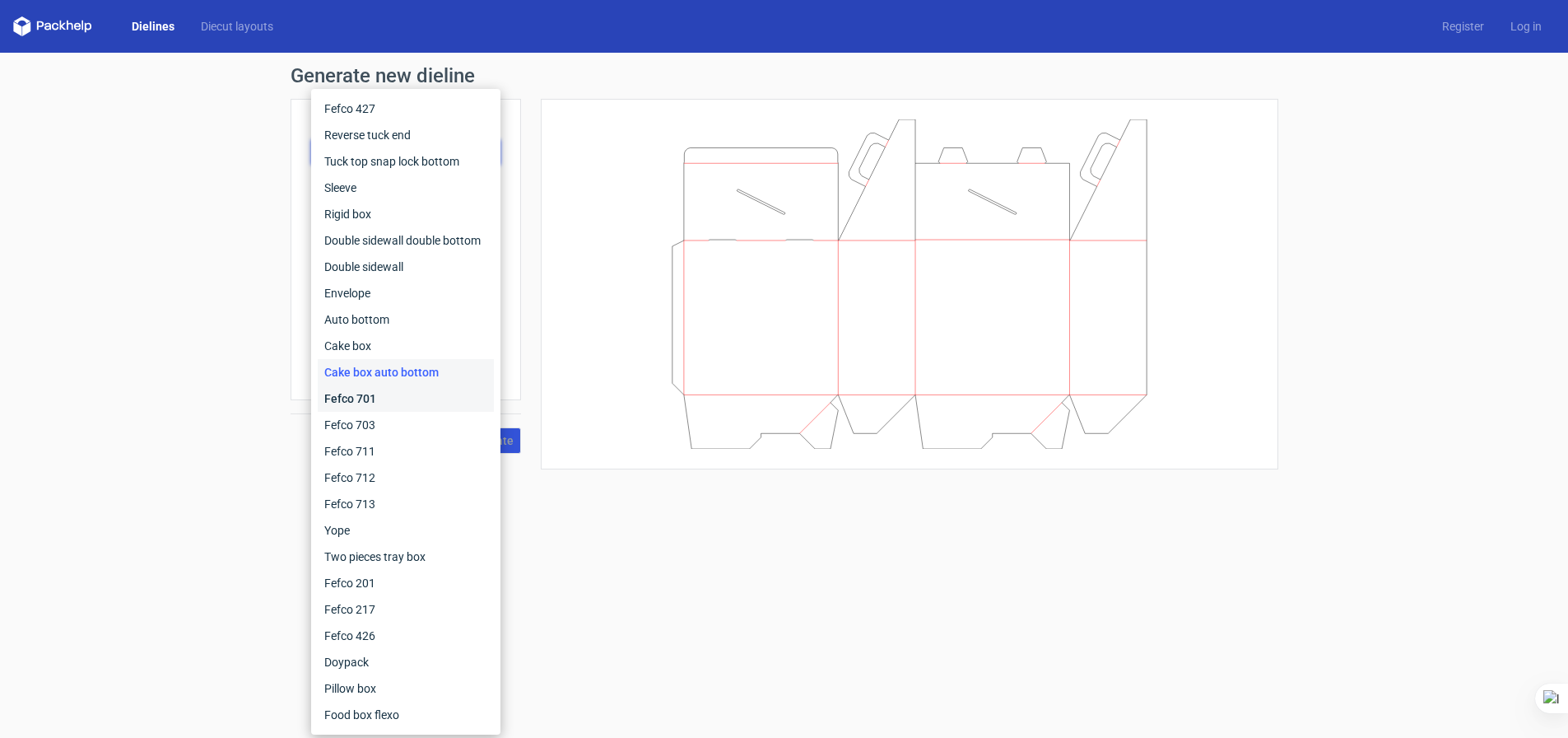
click at [397, 393] on div "Fefco 701" at bounding box center [405, 398] width 176 height 27
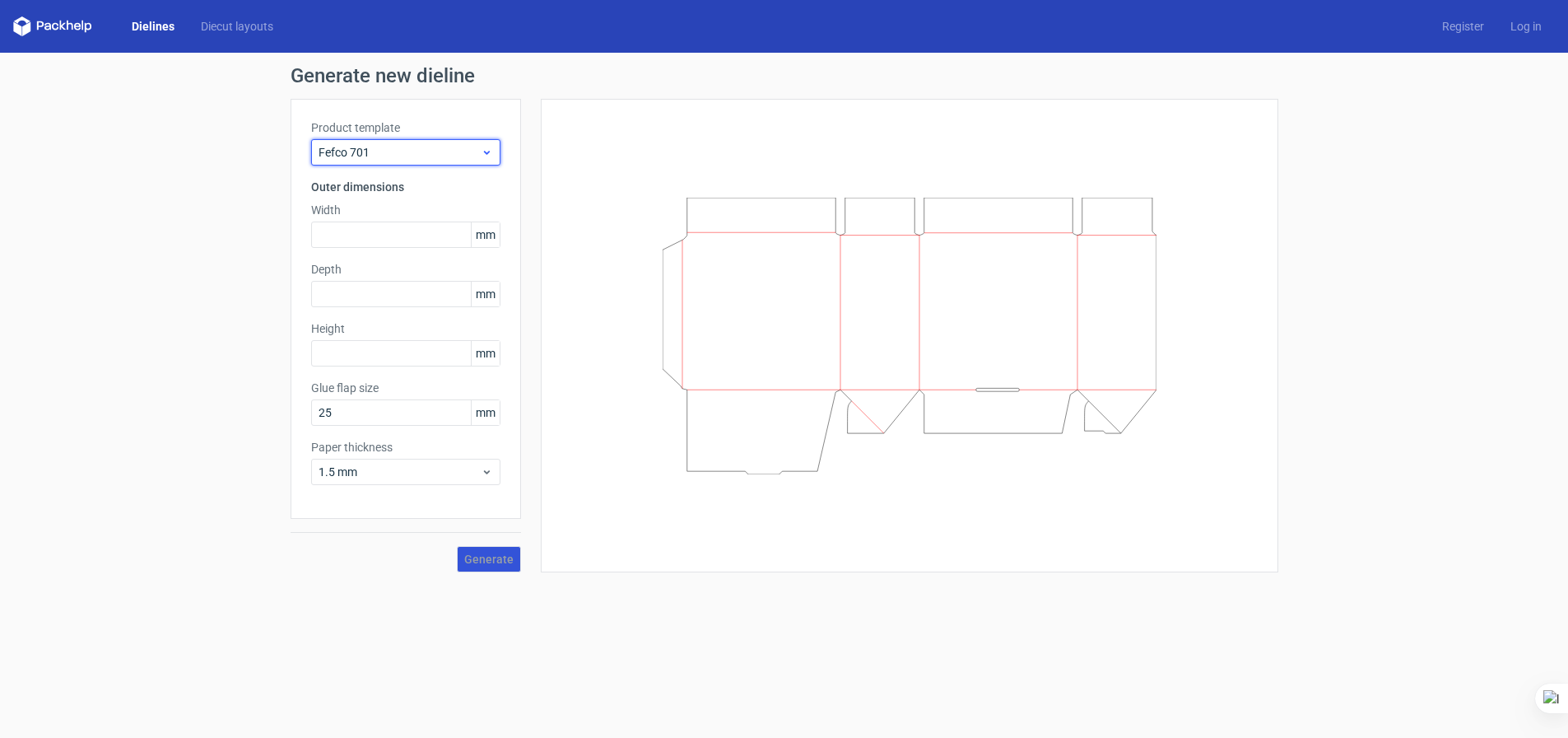
click at [390, 145] on span "Fefco 701" at bounding box center [399, 152] width 163 height 16
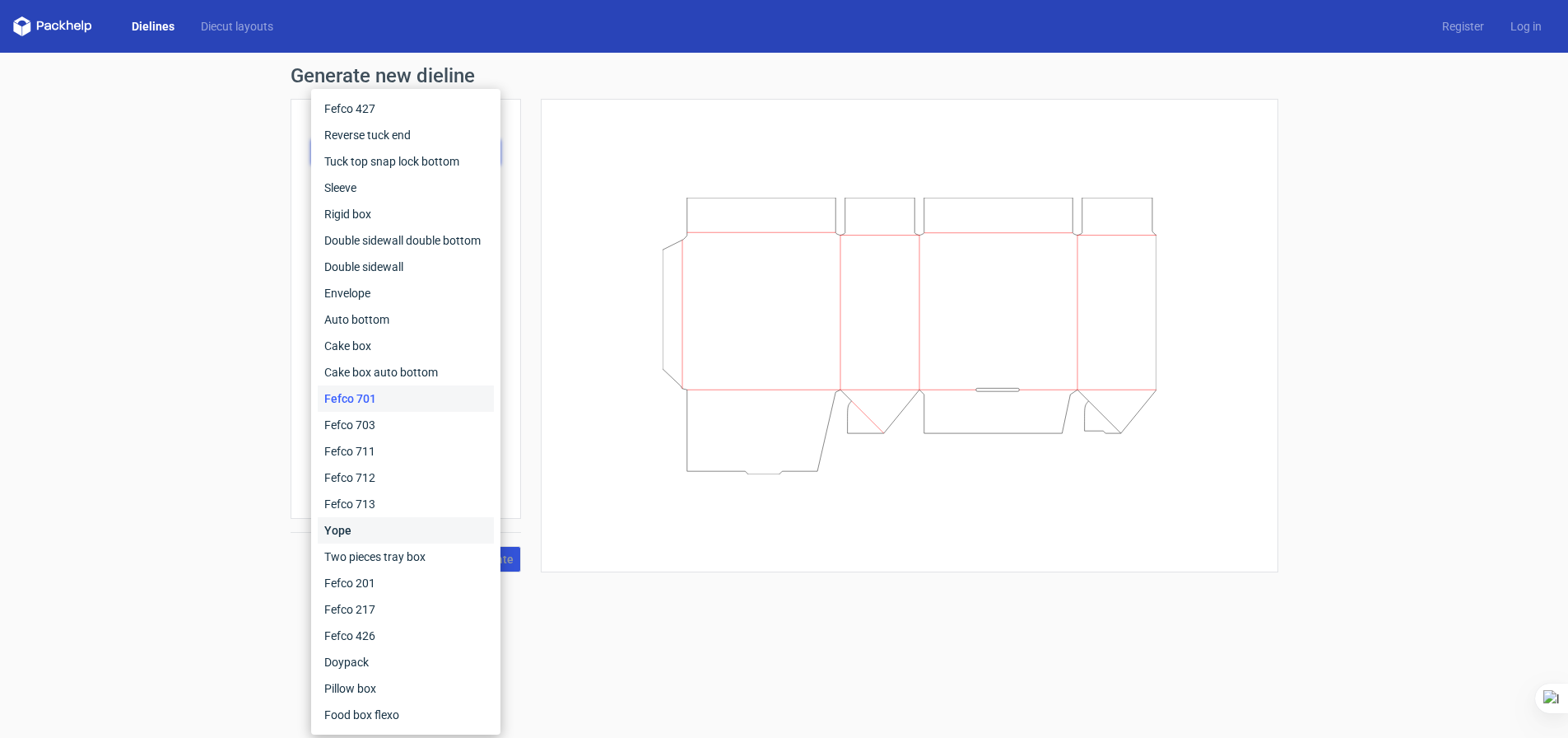
click at [377, 530] on div "Yope" at bounding box center [405, 531] width 176 height 27
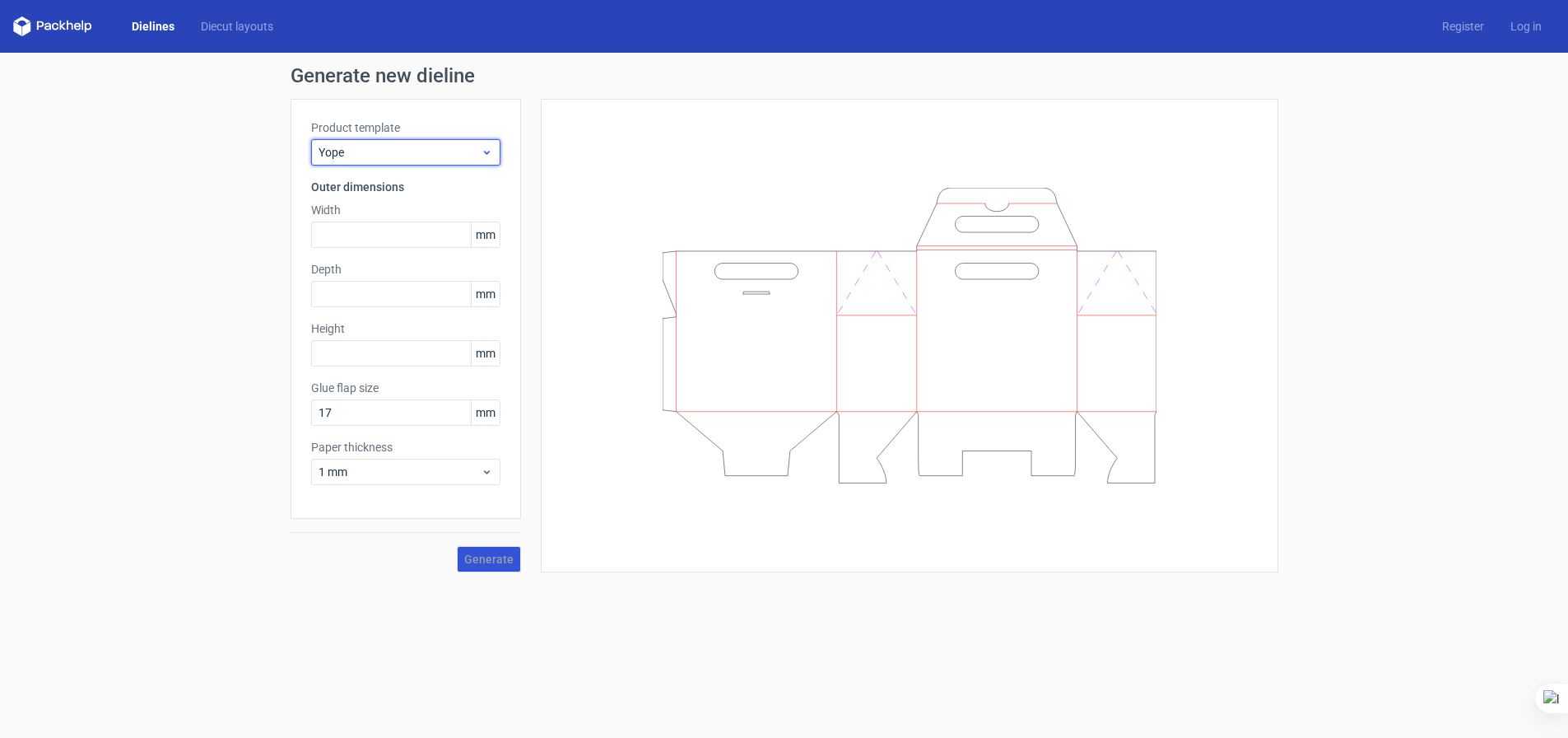
click at [410, 146] on span "Yope" at bounding box center [399, 152] width 163 height 16
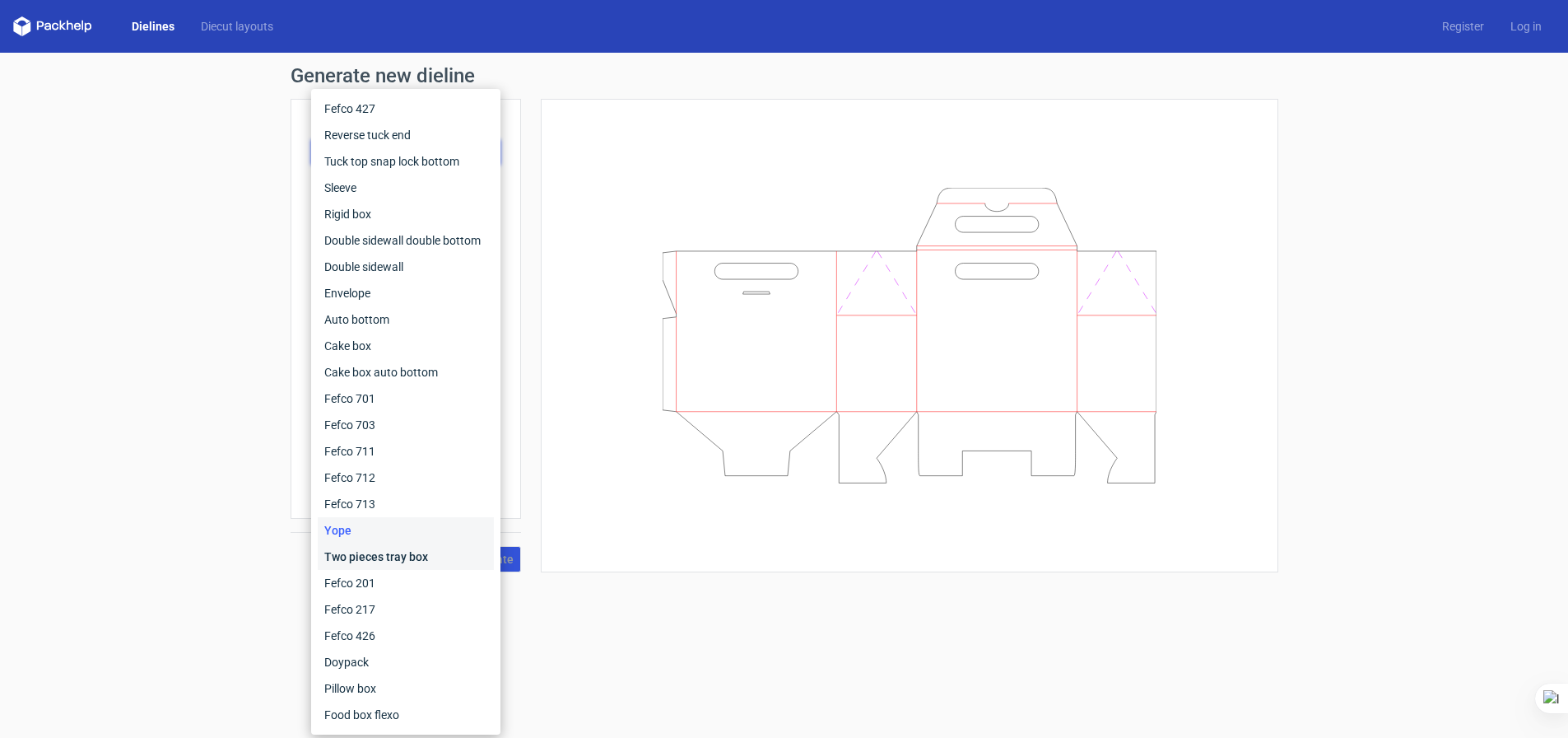
click at [386, 553] on div "Two pieces tray box" at bounding box center [405, 556] width 176 height 27
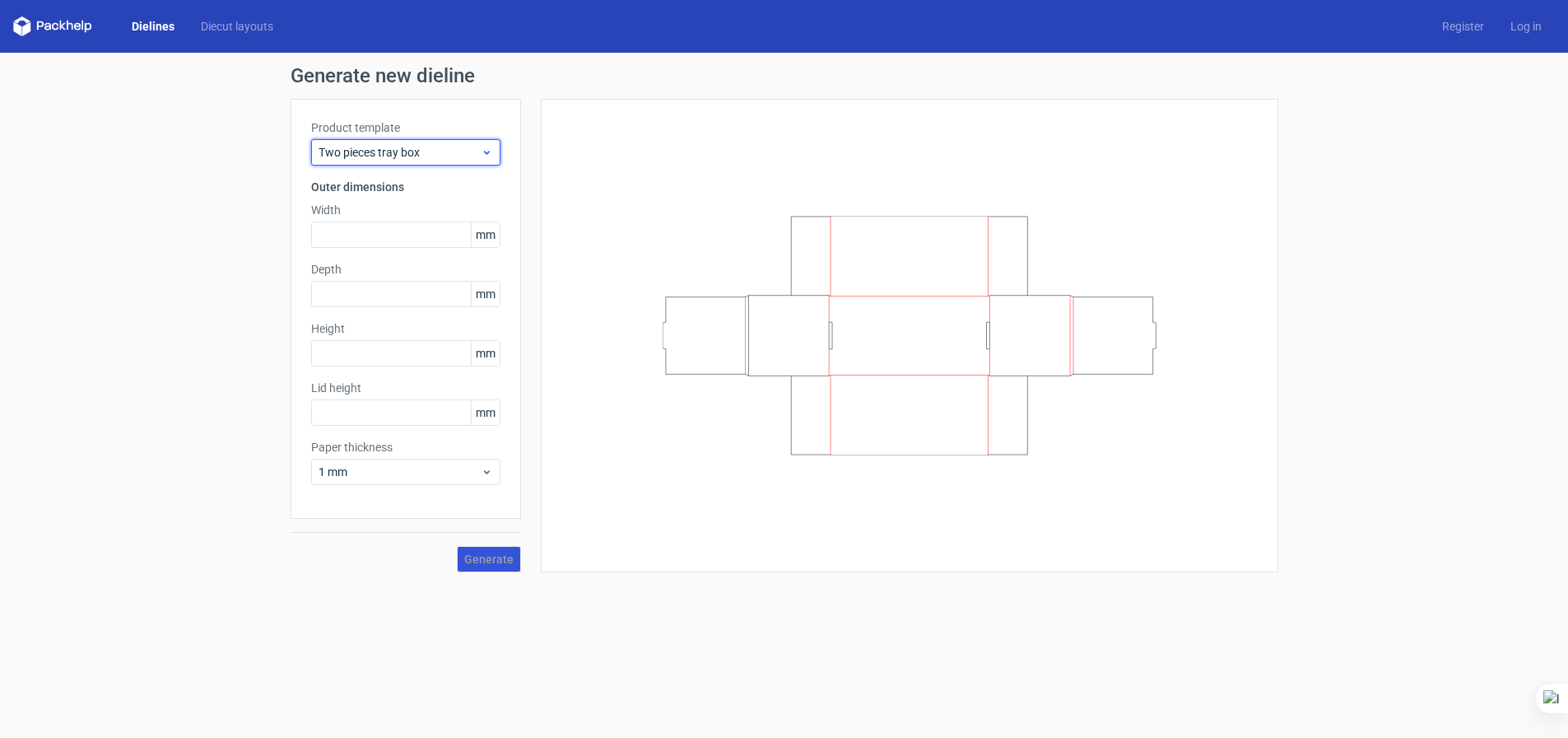
click at [424, 147] on span "Two pieces tray box" at bounding box center [399, 152] width 163 height 16
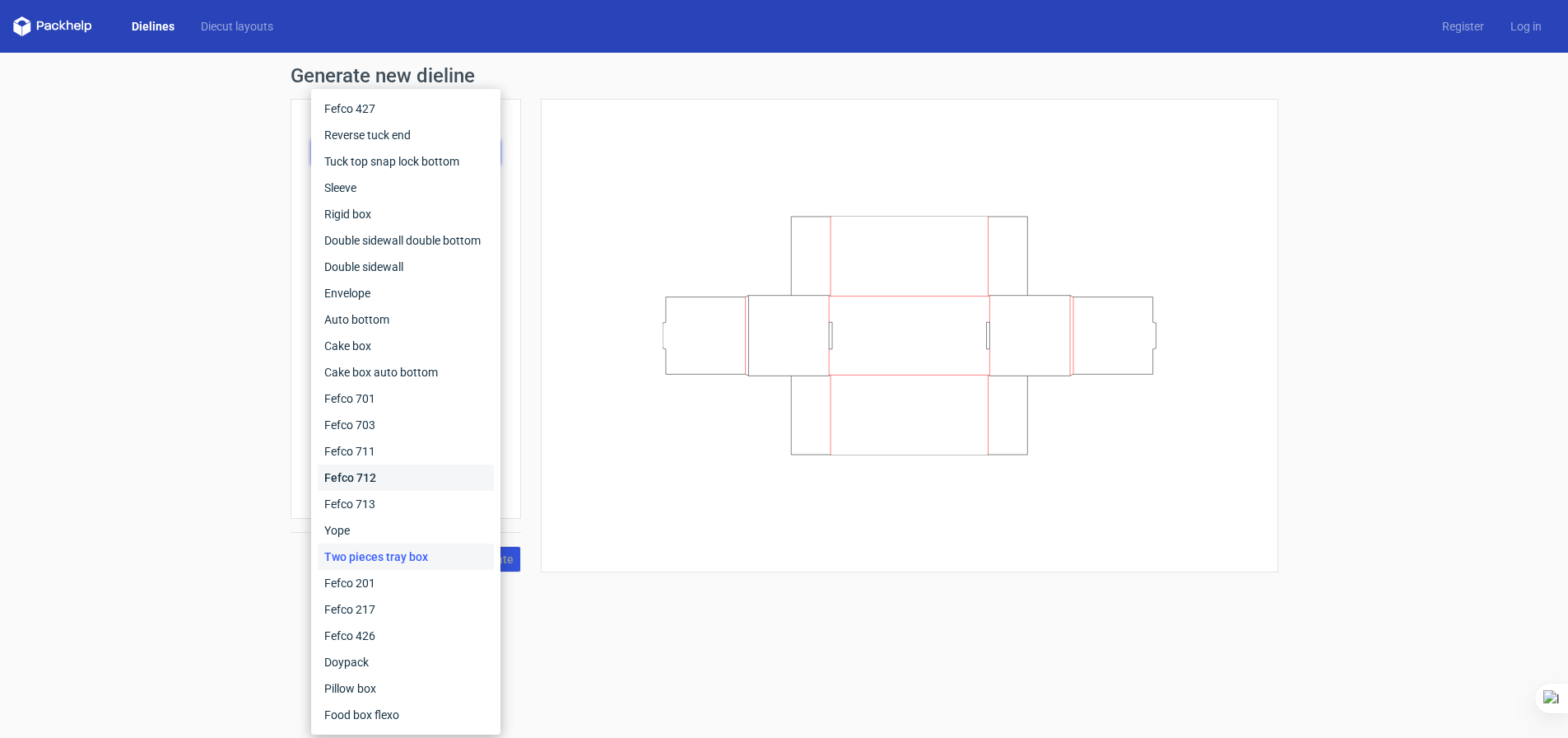
scroll to position [12, 0]
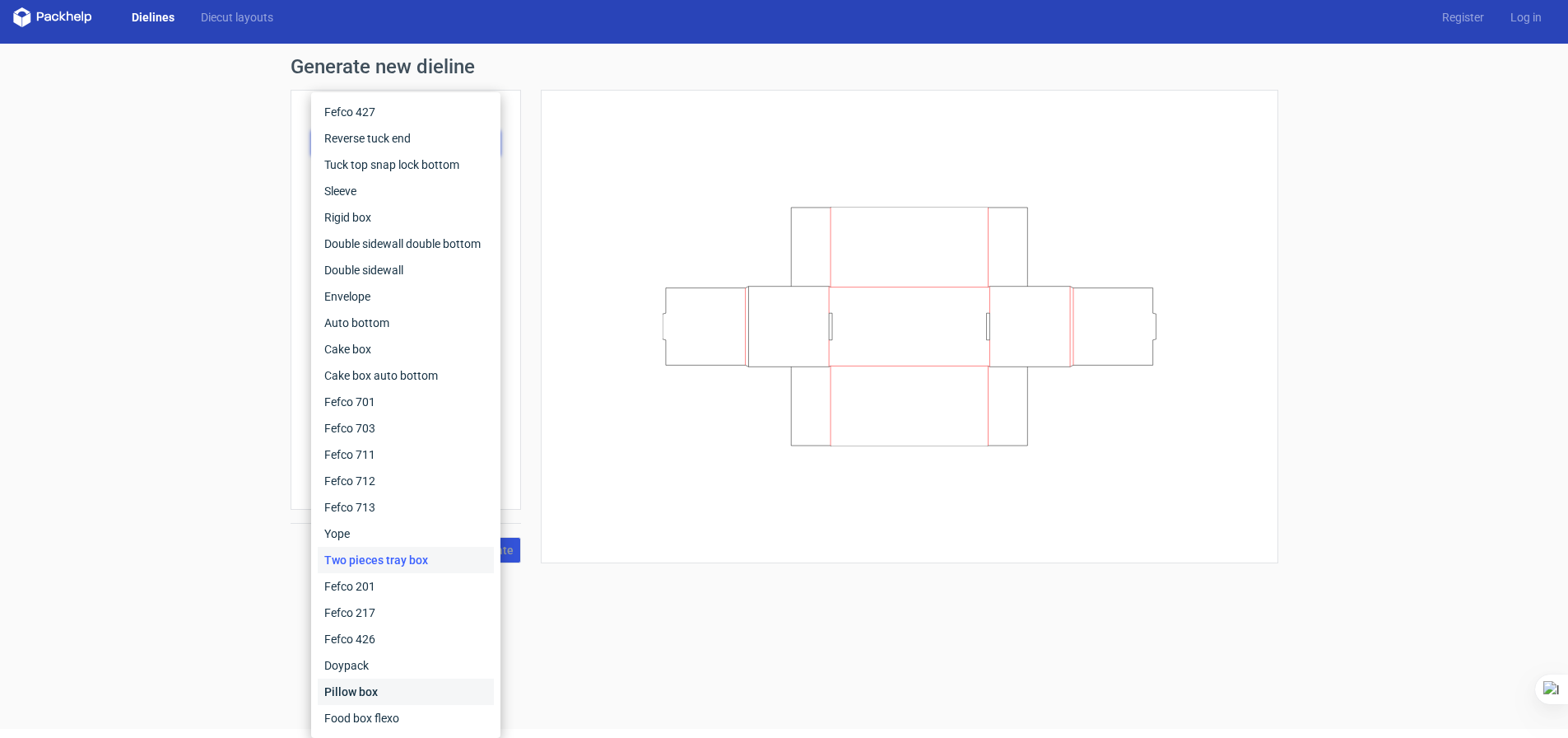
click at [350, 688] on div "Pillow box" at bounding box center [405, 691] width 176 height 27
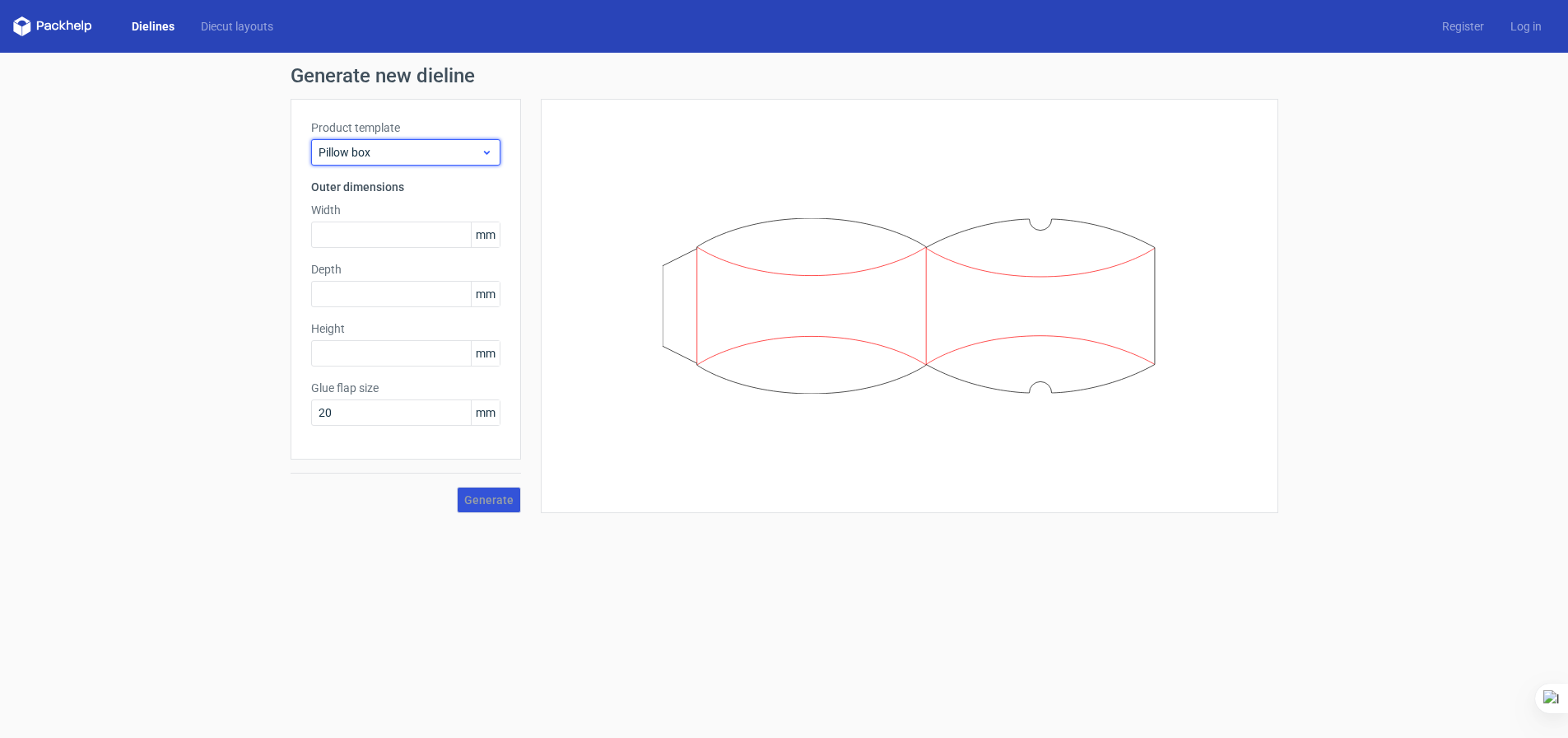
click at [398, 152] on div "Pillow box" at bounding box center [405, 152] width 189 height 27
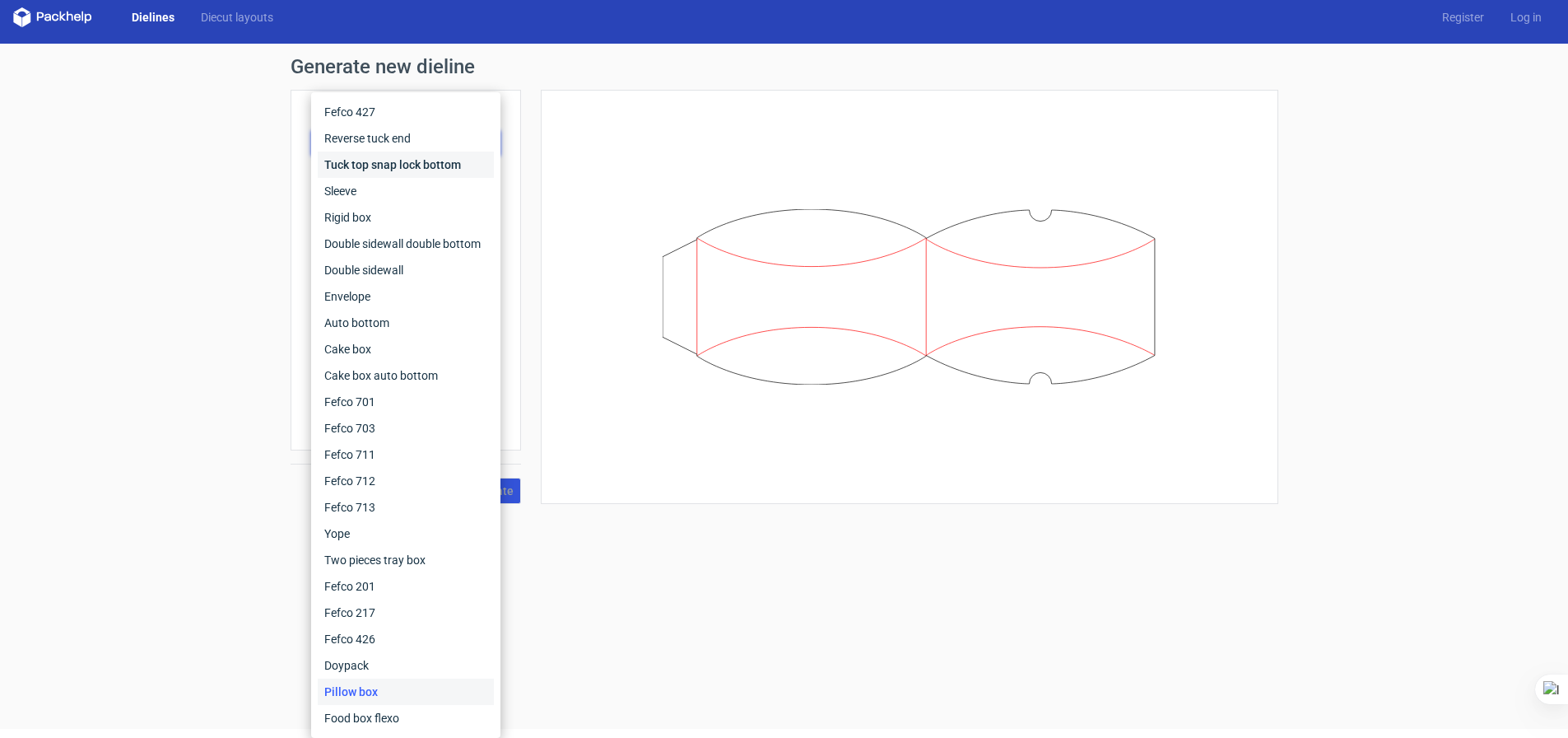
click at [400, 151] on div "Tuck top snap lock bottom" at bounding box center [405, 165] width 176 height 27
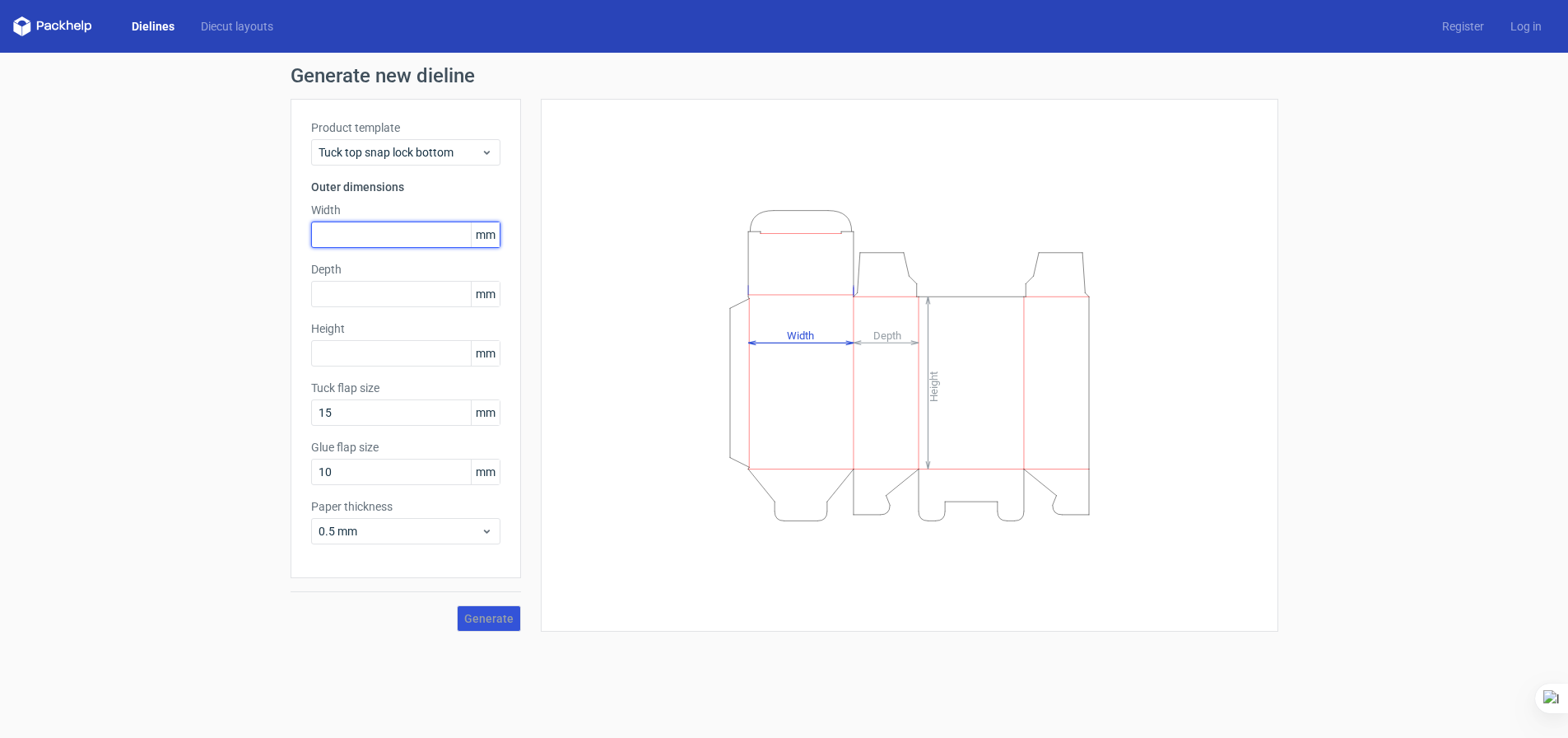
click at [392, 222] on input "text" at bounding box center [405, 235] width 189 height 27
type input "236"
type input "45"
type input "225"
click at [475, 612] on span "Generate" at bounding box center [489, 618] width 49 height 11
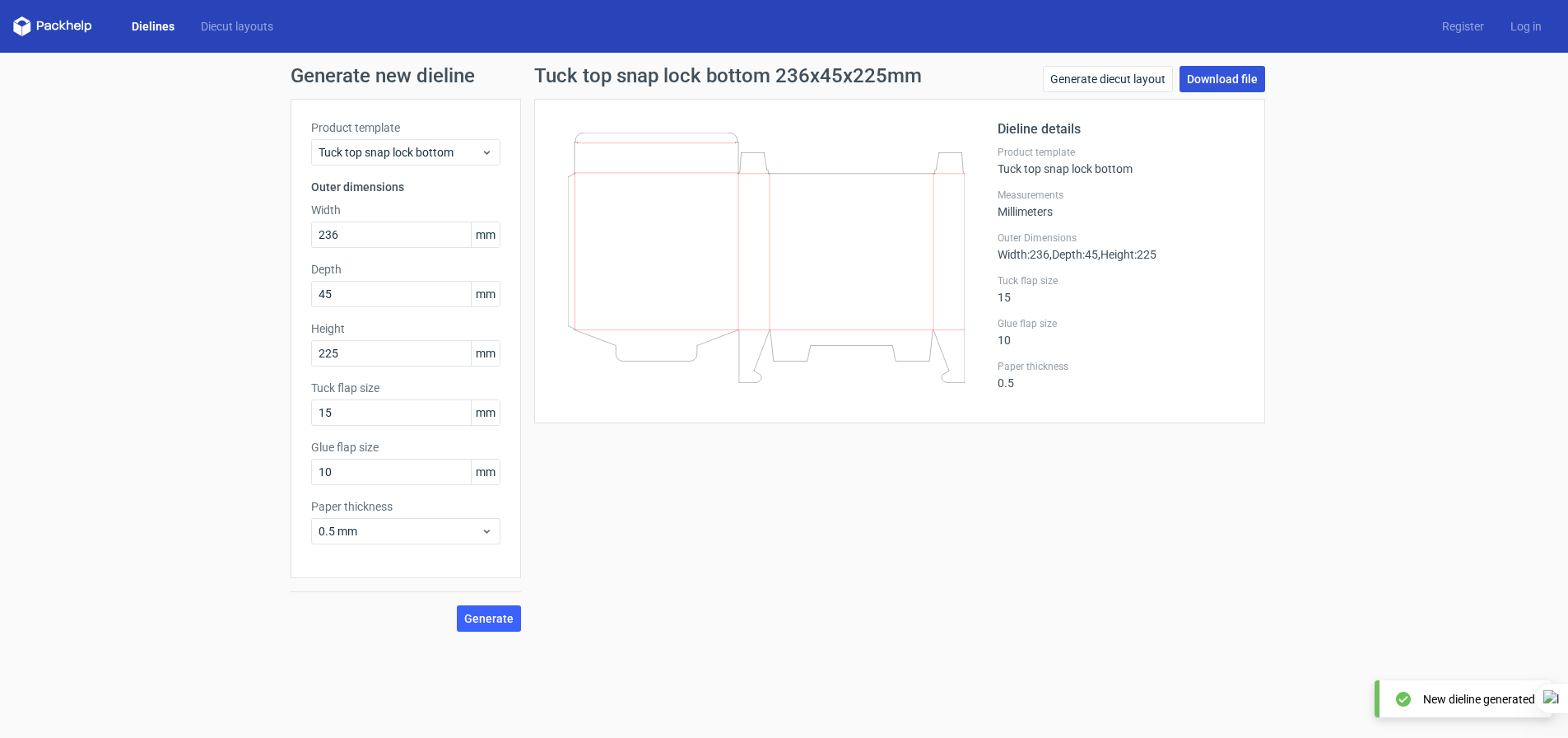
click at [1229, 73] on link "Download file" at bounding box center [1223, 79] width 86 height 27
